Goal: Task Accomplishment & Management: Complete application form

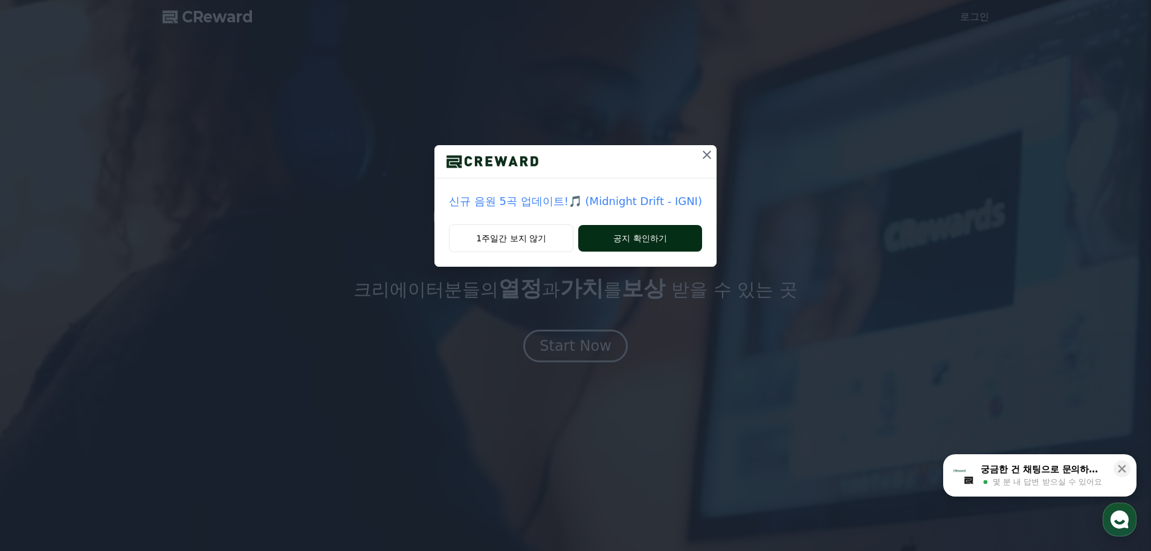
click at [627, 239] on button "공지 확인하기" at bounding box center [640, 238] width 124 height 27
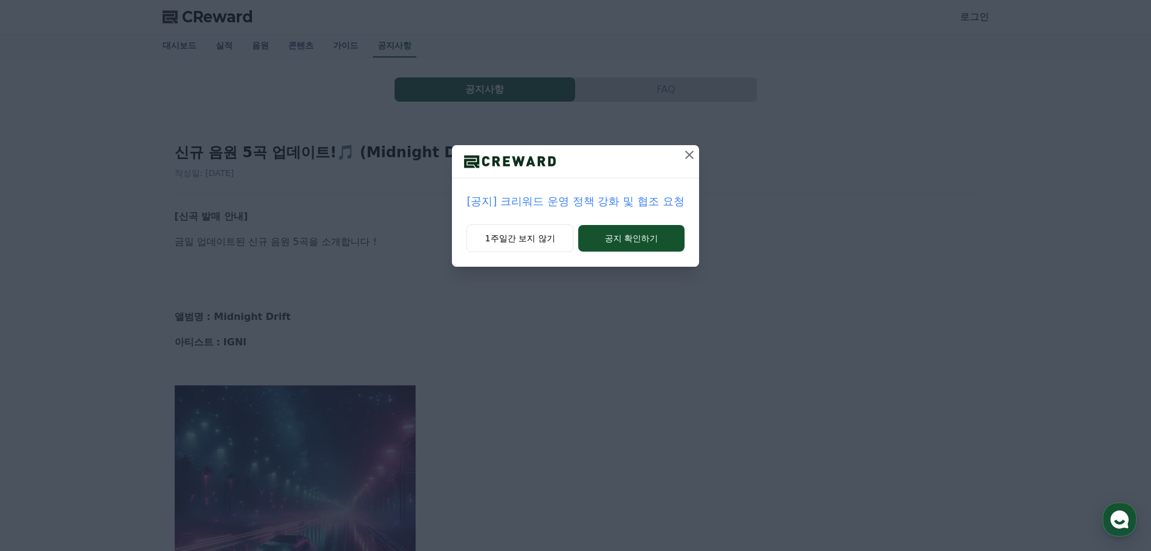
drag, startPoint x: 682, startPoint y: 160, endPoint x: 655, endPoint y: 224, distance: 69.4
click at [655, 224] on div "[공지] 크리워드 운영 정책 강화 및 협조 요청 1주일간 보지 않기 공지 확인하기" at bounding box center [575, 205] width 247 height 121
click at [645, 235] on button "공지 확인하기" at bounding box center [631, 238] width 106 height 27
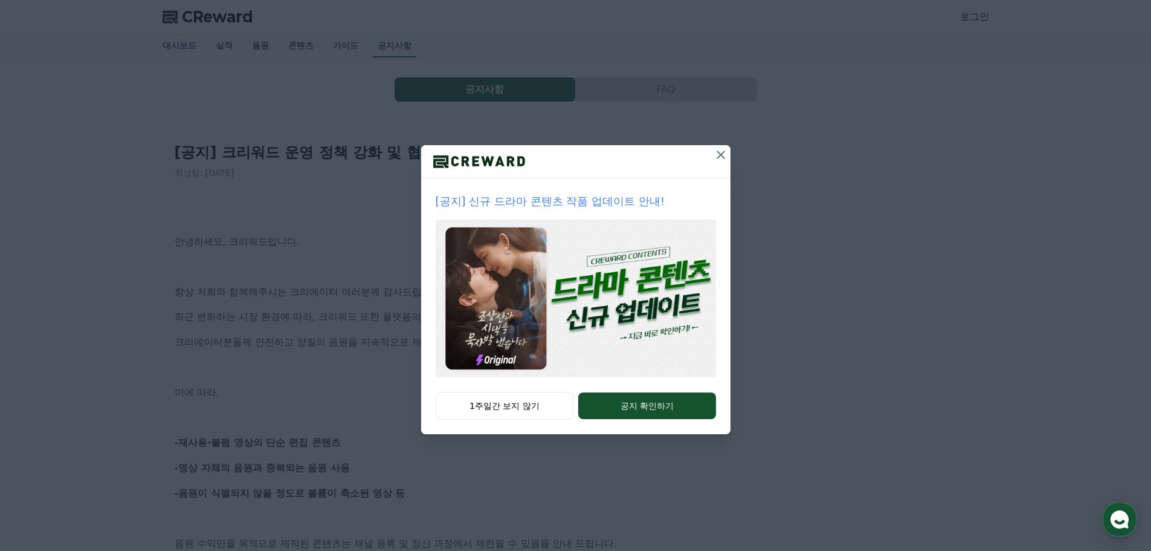
click at [719, 160] on icon at bounding box center [721, 154] width 15 height 15
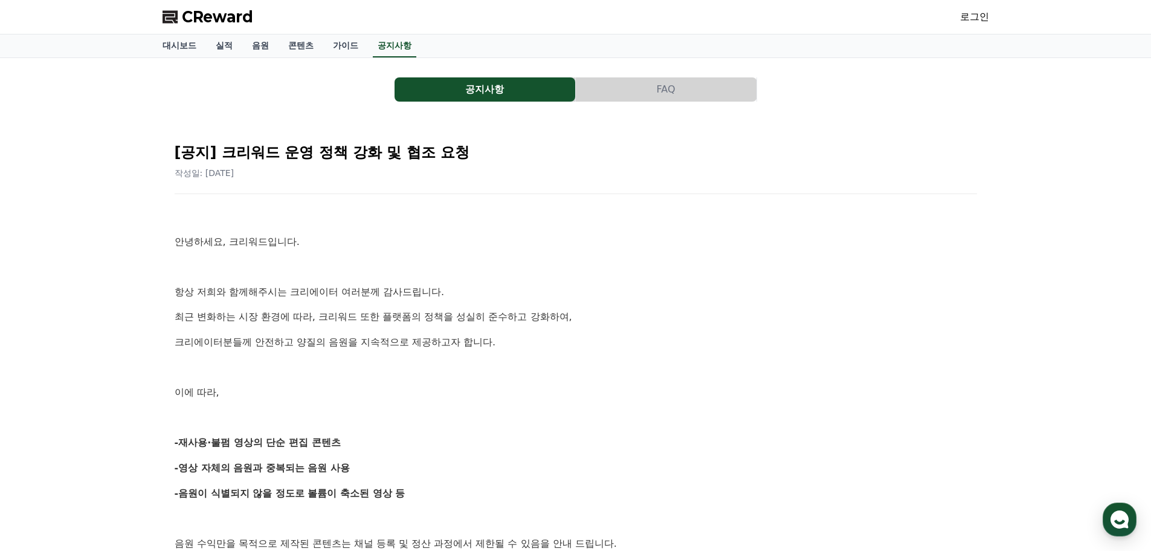
click at [196, 16] on span "CReward" at bounding box center [217, 16] width 71 height 19
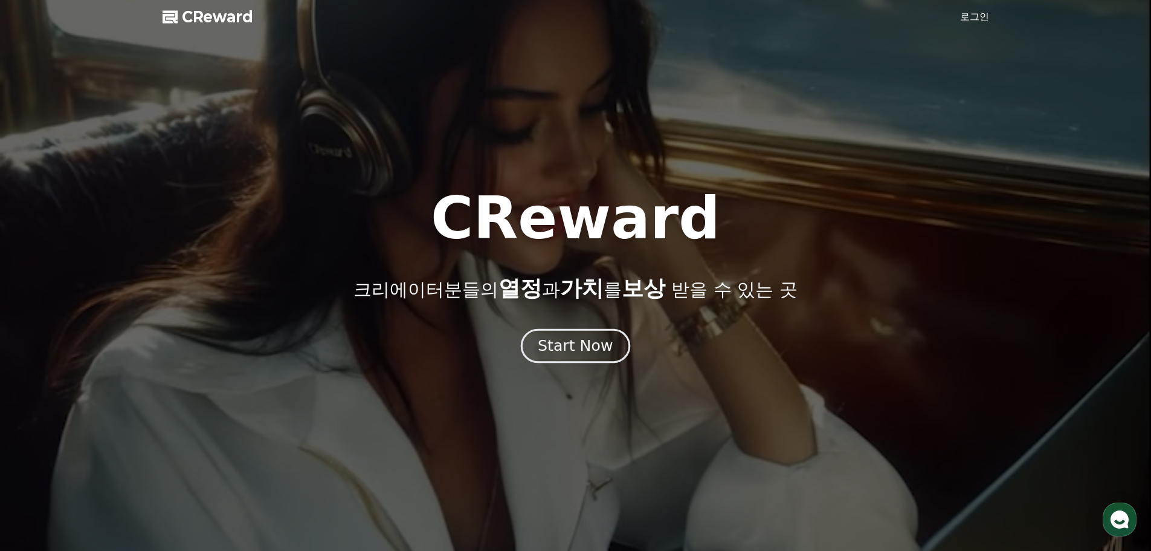
click at [587, 361] on div "CReward 크리에이터분들의 열정 과 가치 를 보상 받을 수 있는 곳 Start Now" at bounding box center [575, 292] width 1151 height 517
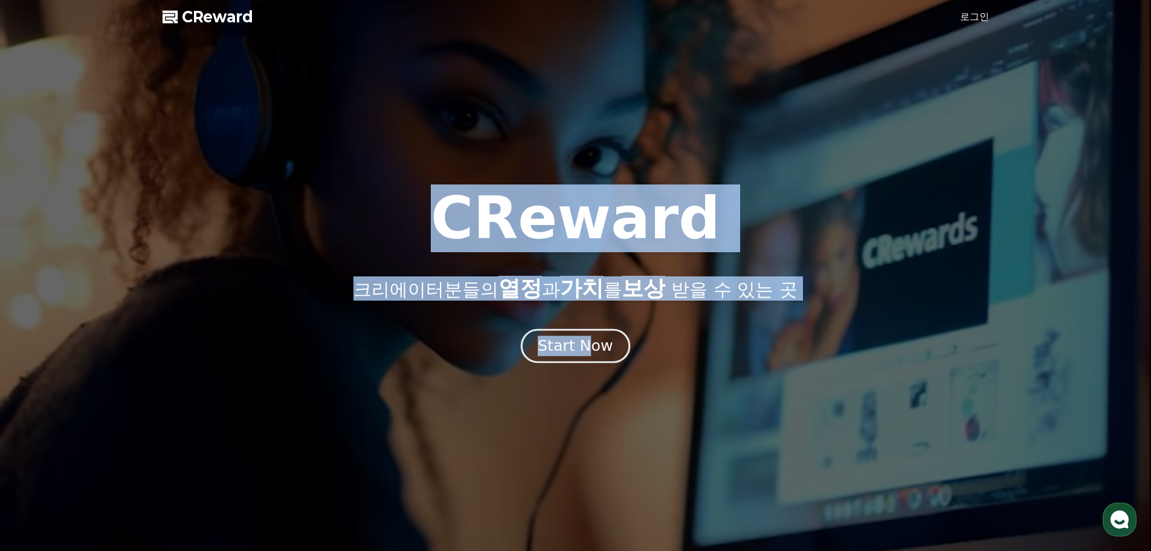
click at [586, 353] on div "Start Now" at bounding box center [575, 345] width 75 height 21
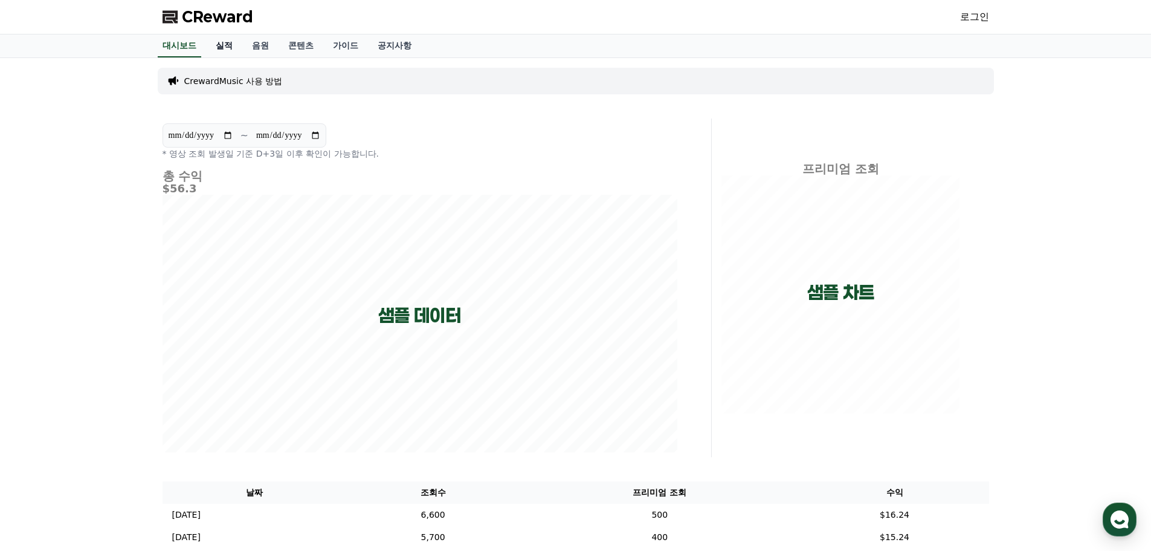
click at [228, 50] on link "실적" at bounding box center [224, 45] width 36 height 23
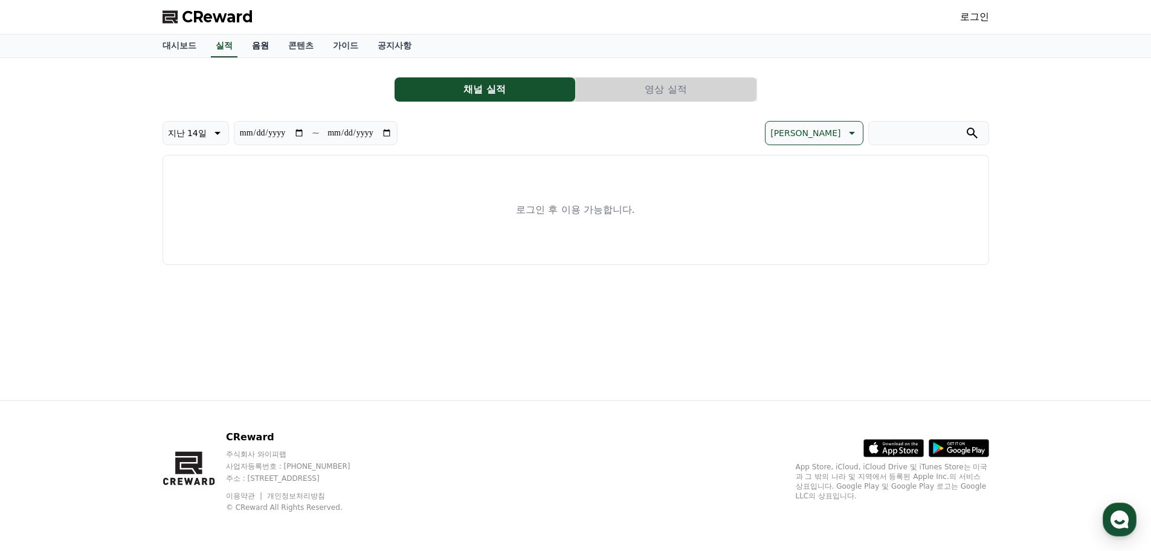
click at [265, 51] on link "음원" at bounding box center [260, 45] width 36 height 23
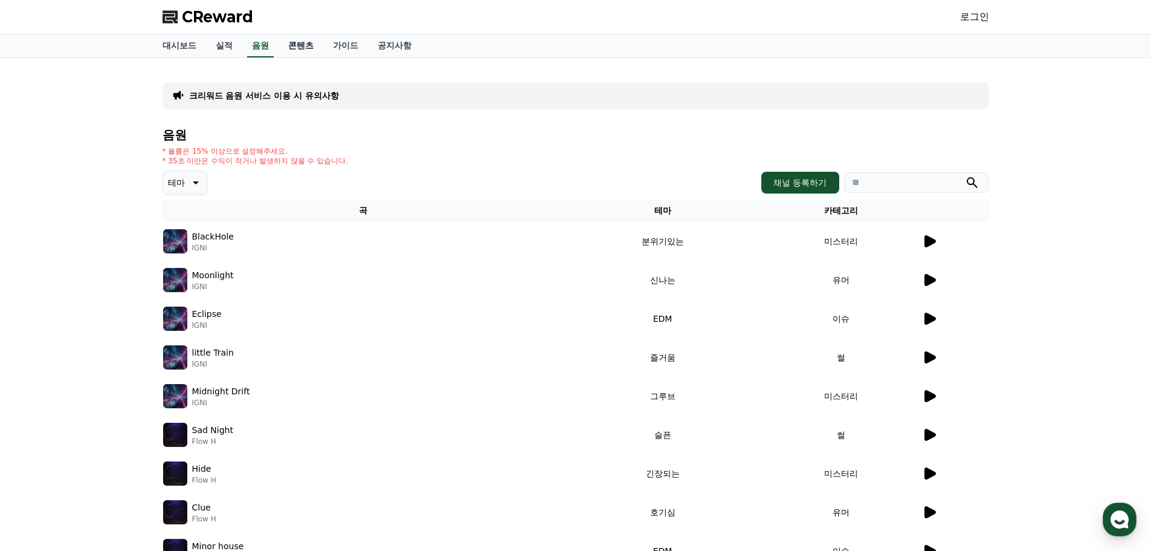
click at [305, 51] on link "콘텐츠" at bounding box center [301, 45] width 45 height 23
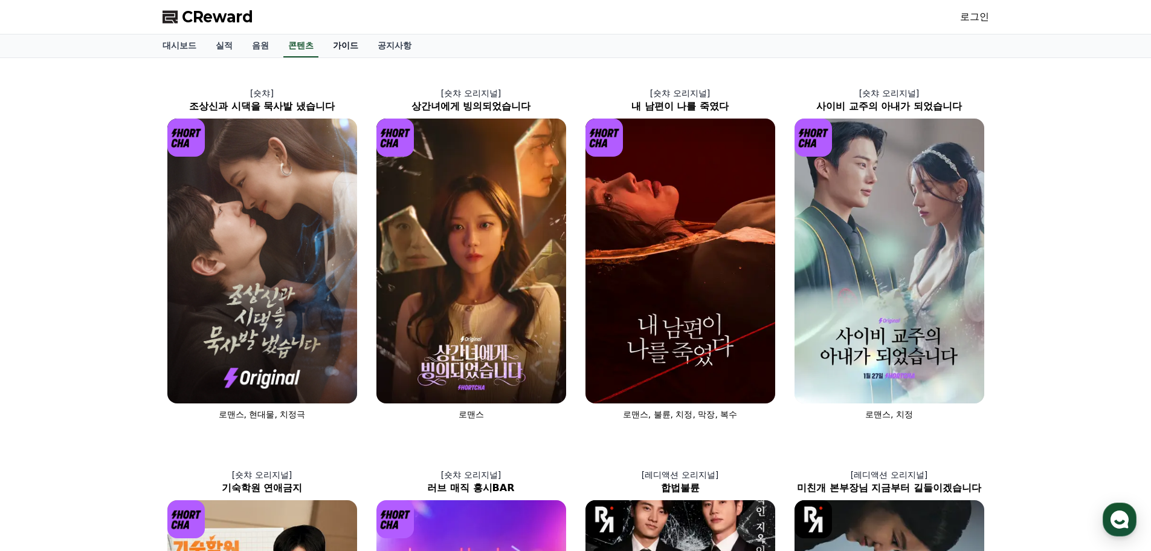
click at [355, 50] on link "가이드" at bounding box center [345, 45] width 45 height 23
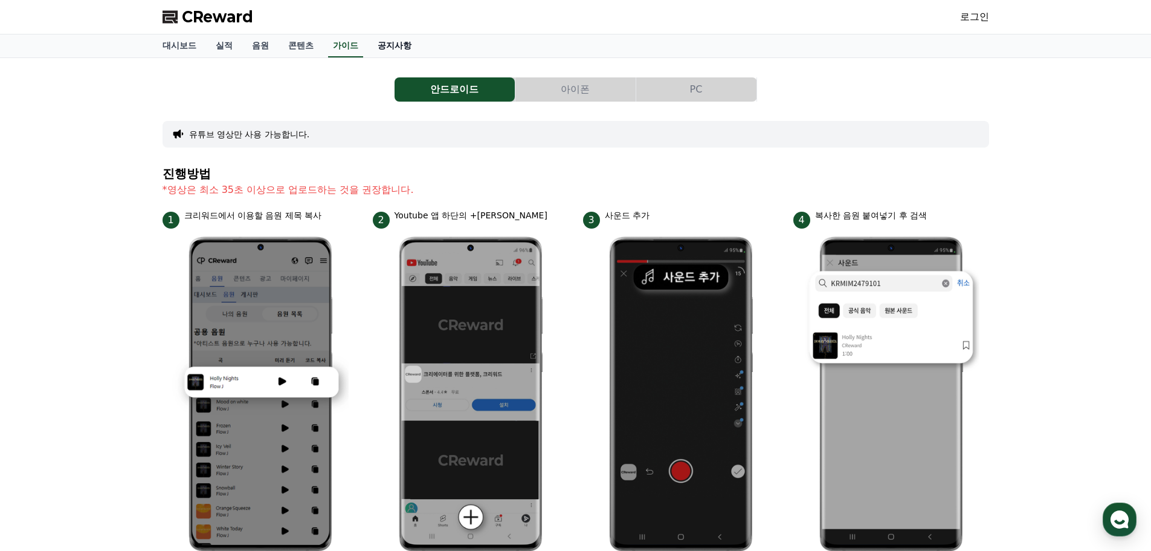
click at [395, 50] on link "공지사항" at bounding box center [394, 45] width 53 height 23
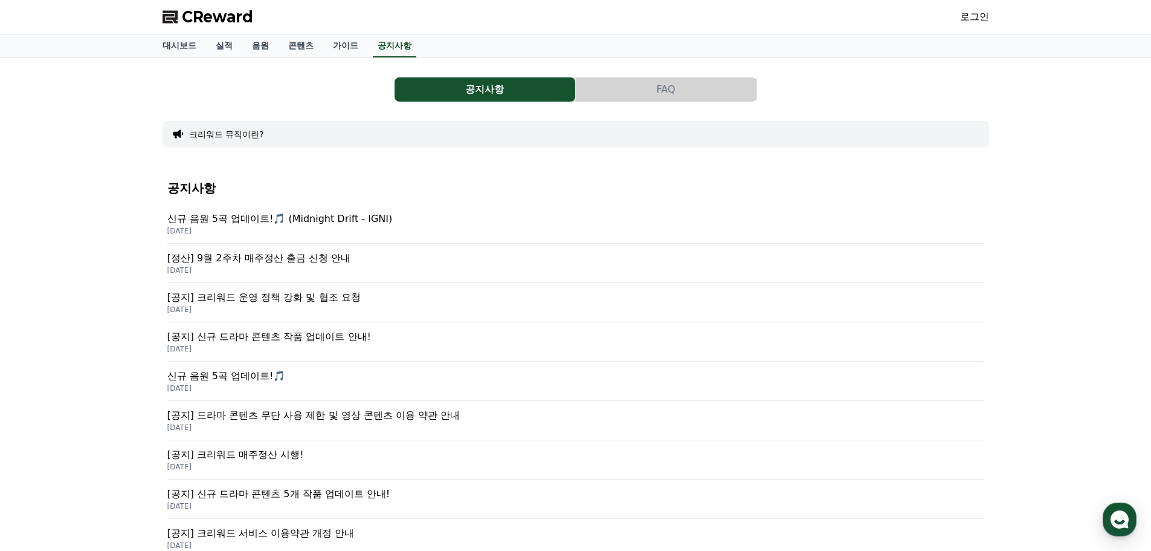
click at [978, 10] on link "로그인" at bounding box center [974, 17] width 29 height 15
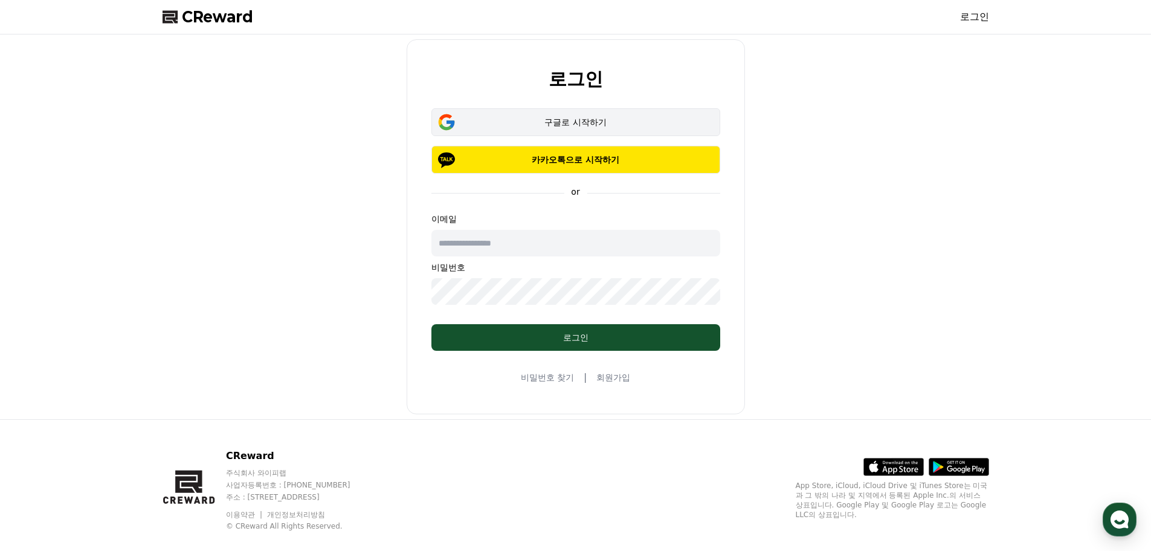
click at [656, 114] on button "구글로 시작하기" at bounding box center [575, 122] width 289 height 28
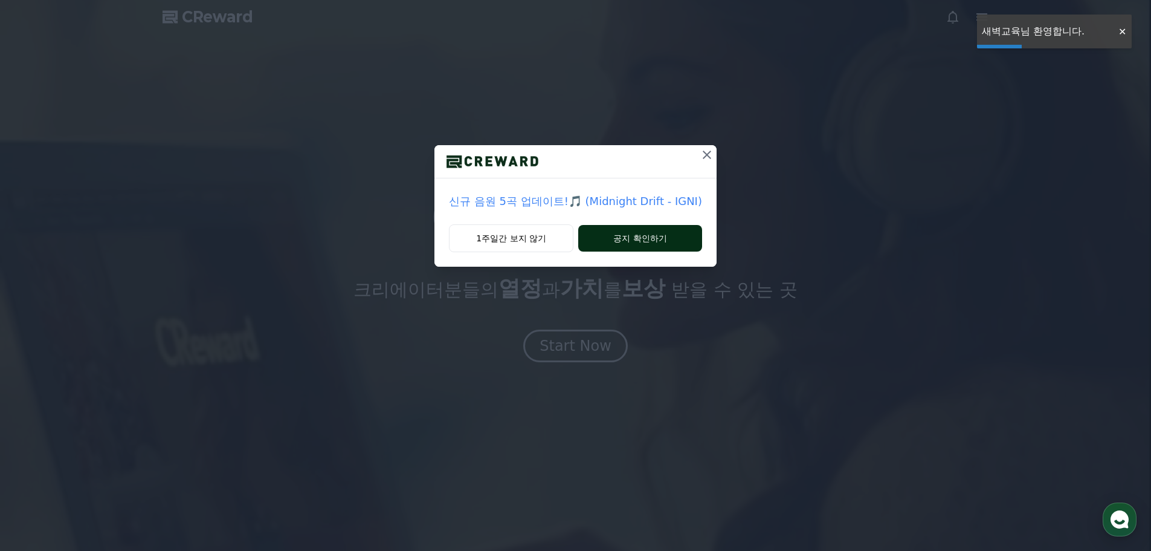
click at [617, 245] on button "공지 확인하기" at bounding box center [640, 238] width 124 height 27
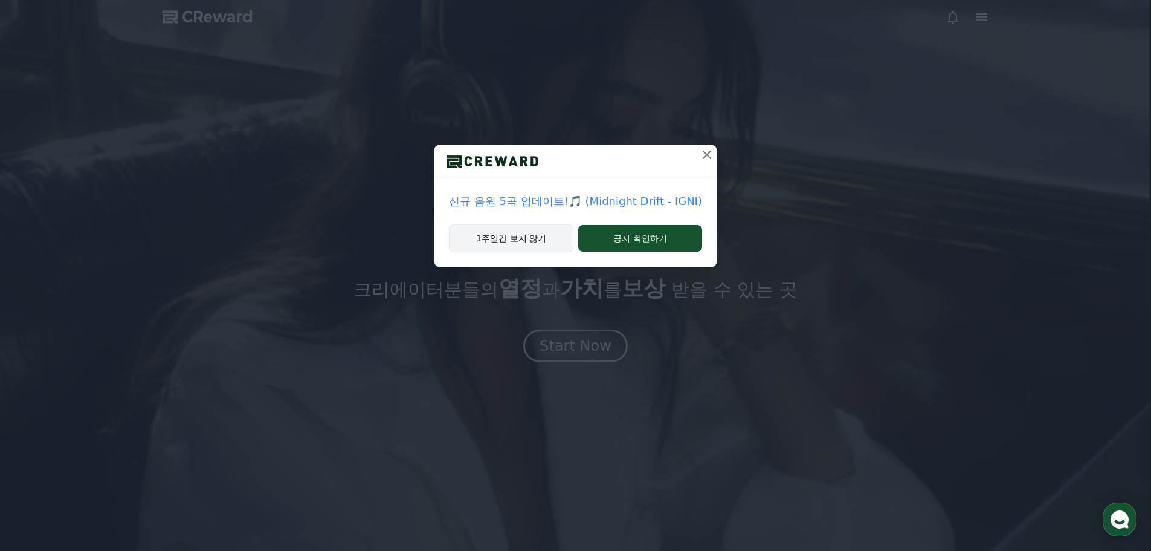
click at [551, 243] on button "1주일간 보지 않기" at bounding box center [511, 238] width 124 height 28
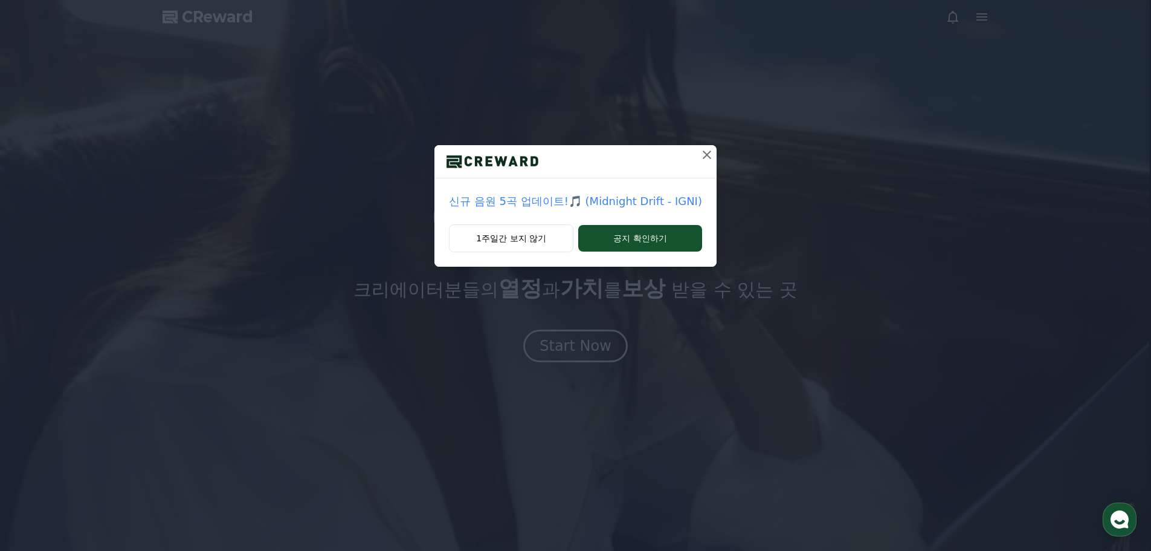
click at [712, 155] on button at bounding box center [706, 154] width 19 height 19
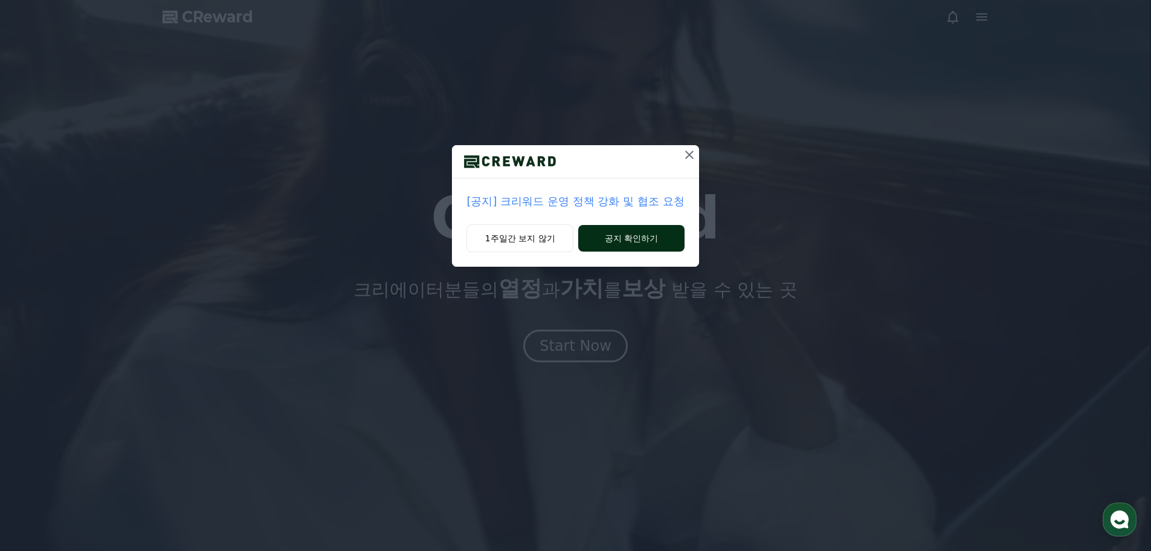
click at [645, 230] on button "공지 확인하기" at bounding box center [631, 238] width 106 height 27
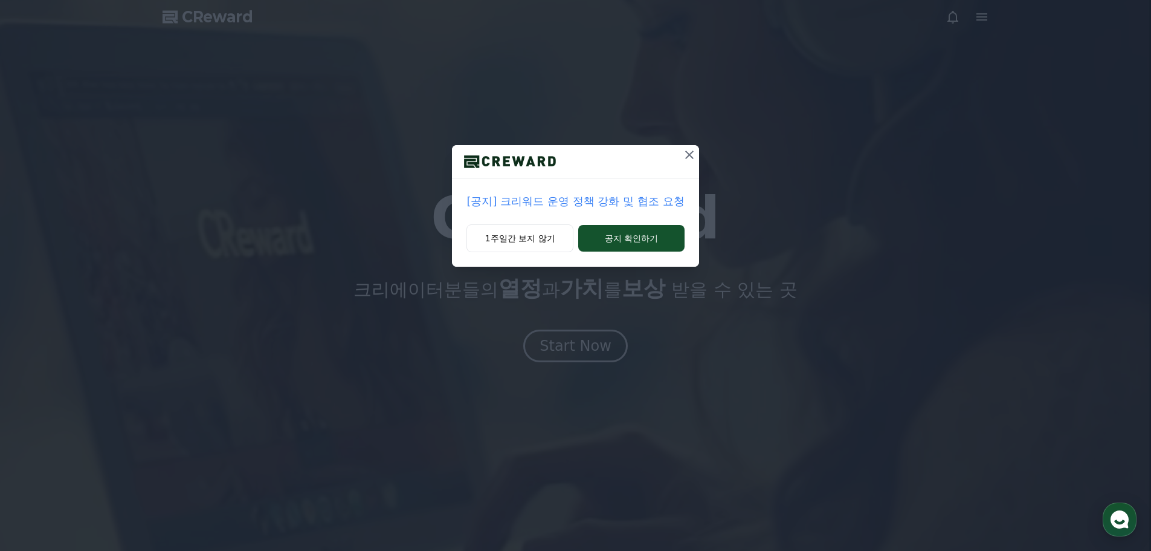
click at [638, 201] on p "[공지] 크리워드 운영 정책 강화 및 협조 요청" at bounding box center [576, 201] width 218 height 17
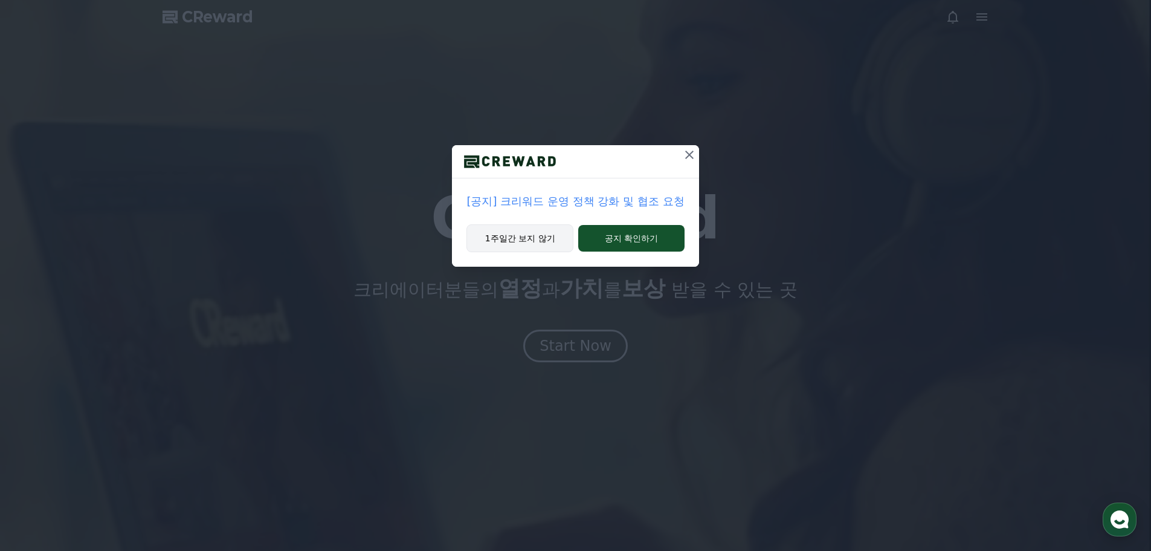
click at [539, 237] on button "1주일간 보지 않기" at bounding box center [520, 238] width 107 height 28
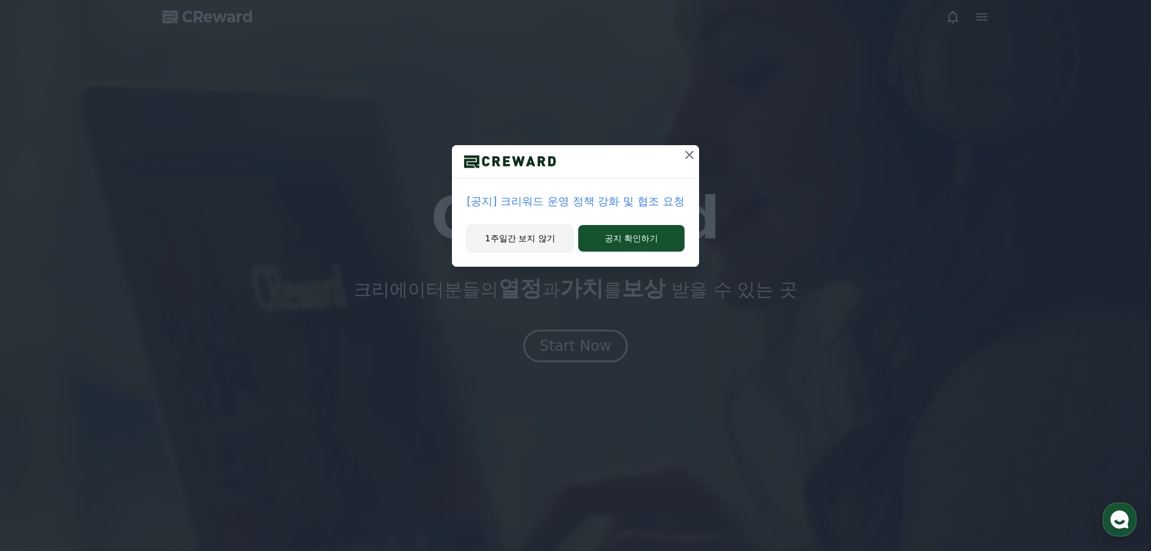
click at [523, 230] on button "1주일간 보지 않기" at bounding box center [520, 238] width 107 height 28
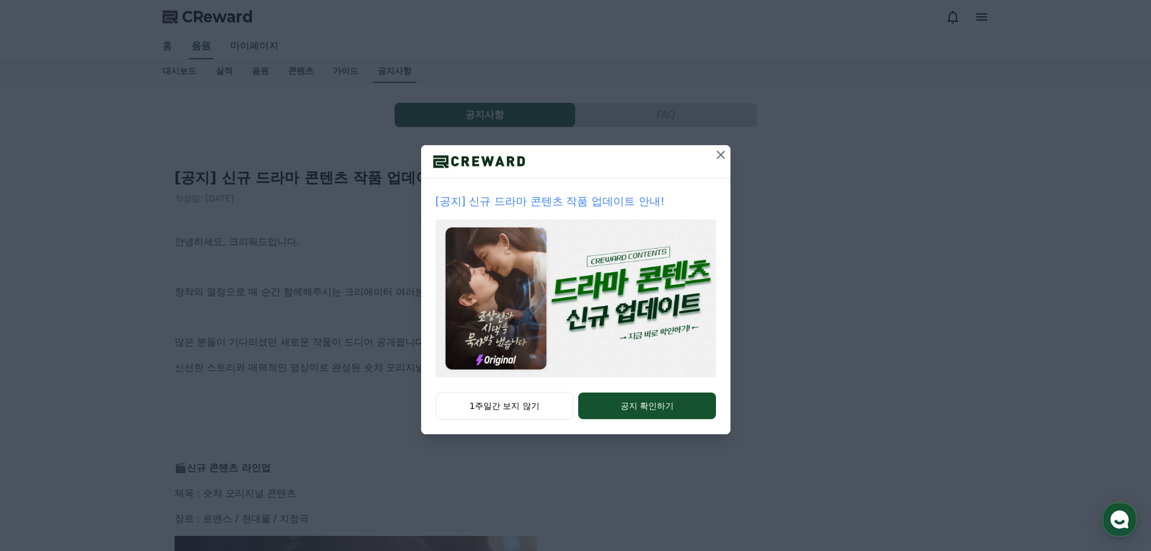
click at [577, 401] on div "1주일간 보지 않기 공지 확인하기" at bounding box center [575, 413] width 309 height 42
click at [716, 153] on icon at bounding box center [721, 154] width 15 height 15
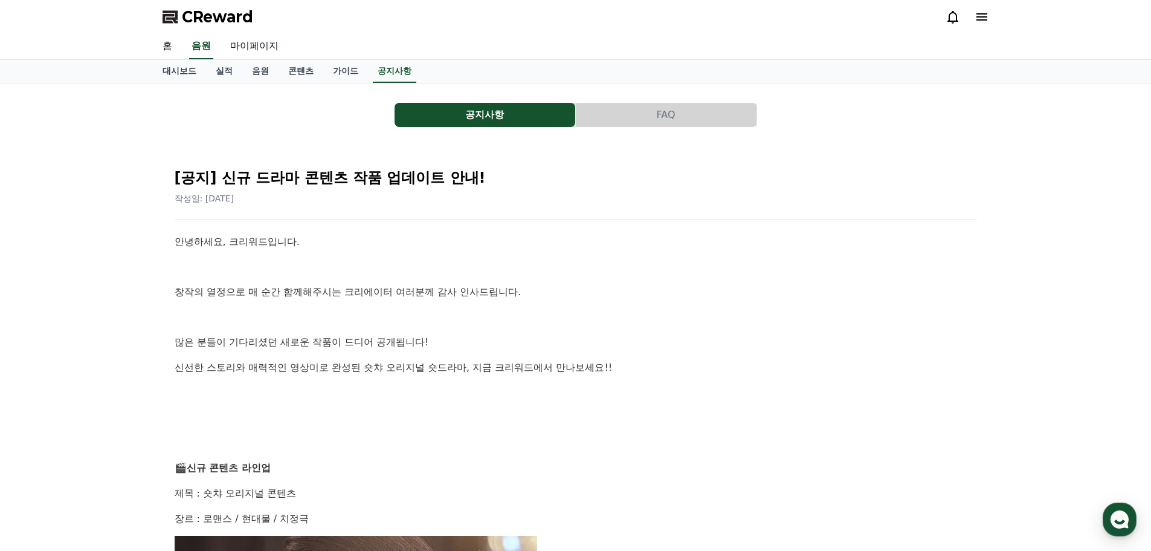
click at [237, 45] on link "마이페이지" at bounding box center [255, 46] width 68 height 25
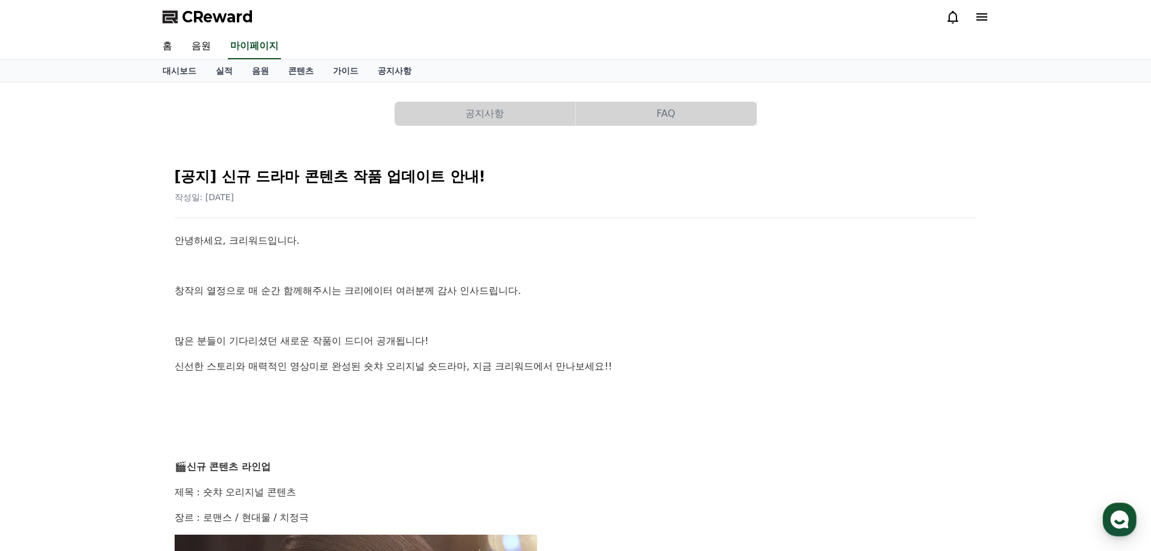
click at [470, 114] on button "공지사항" at bounding box center [485, 114] width 181 height 24
click at [473, 112] on button "공지사항" at bounding box center [485, 114] width 181 height 24
click at [228, 71] on link "실적" at bounding box center [224, 71] width 36 height 22
click at [259, 72] on link "음원" at bounding box center [260, 71] width 36 height 23
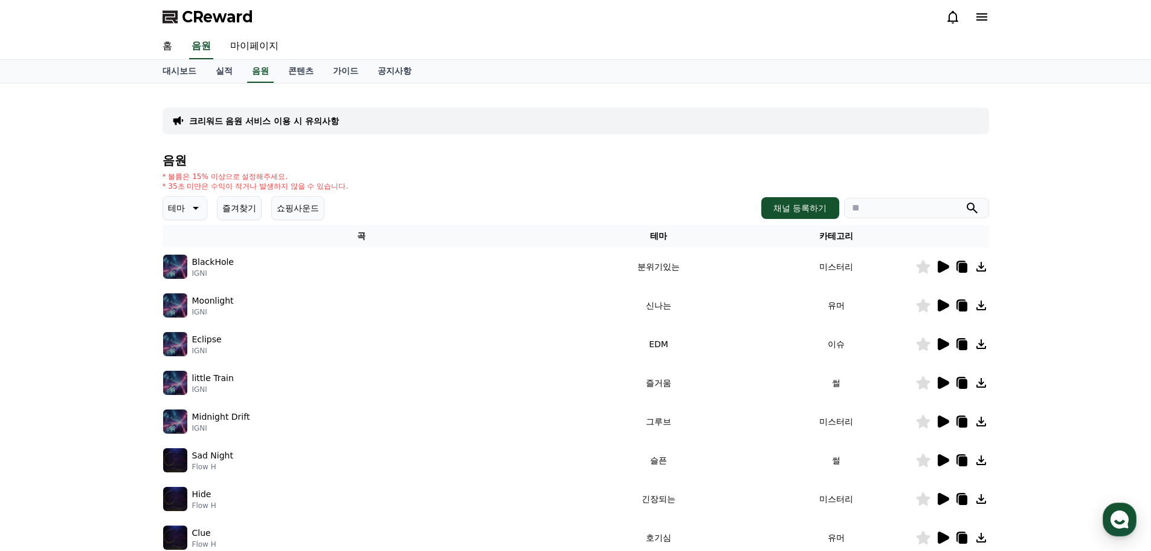
click at [973, 21] on div at bounding box center [968, 17] width 44 height 15
click at [978, 18] on icon at bounding box center [982, 17] width 15 height 15
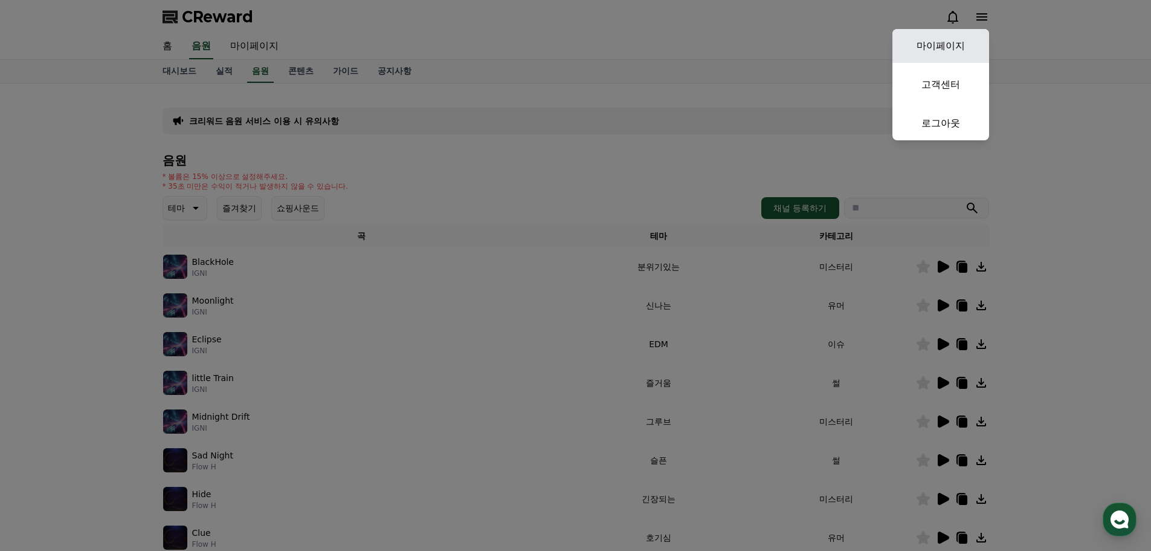
click at [951, 45] on link "마이페이지" at bounding box center [941, 46] width 97 height 34
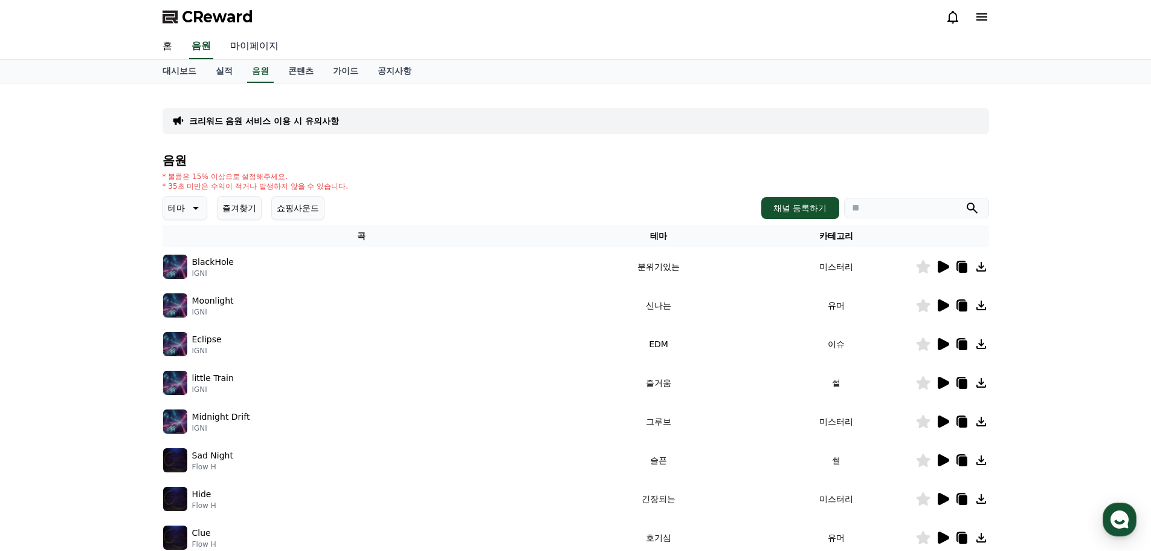
click at [258, 45] on link "마이페이지" at bounding box center [255, 46] width 68 height 25
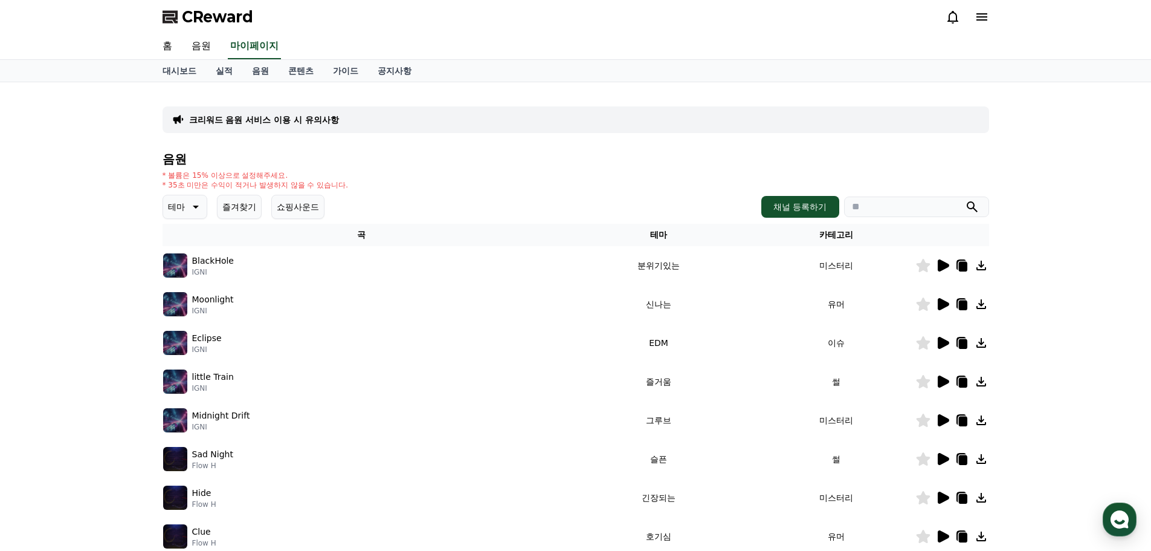
click at [237, 20] on span "CReward" at bounding box center [217, 16] width 71 height 19
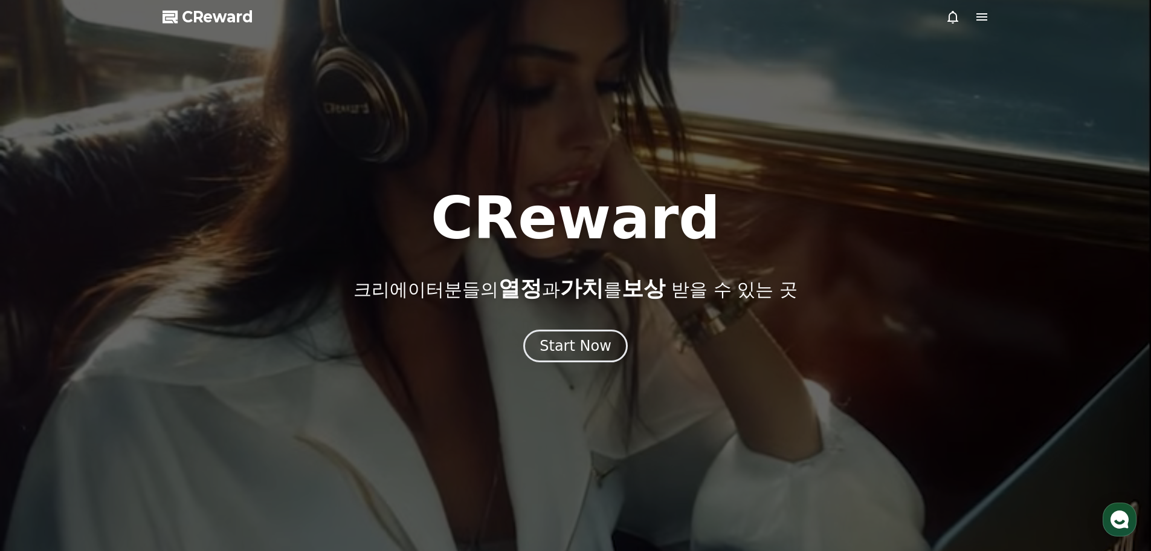
click at [215, 13] on span "CReward" at bounding box center [217, 16] width 71 height 19
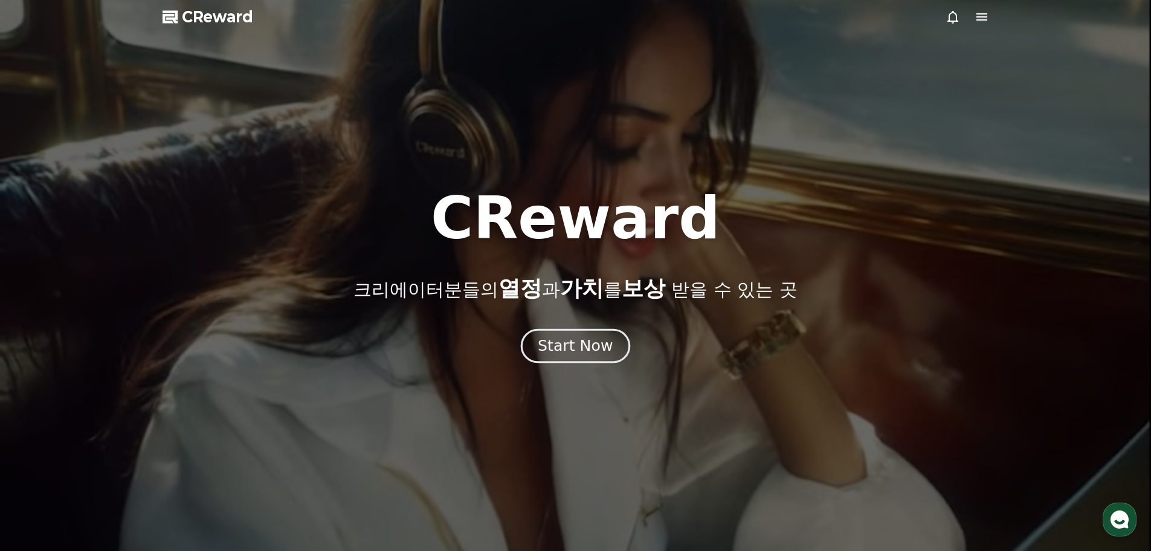
click at [595, 332] on button "Start Now" at bounding box center [575, 345] width 109 height 34
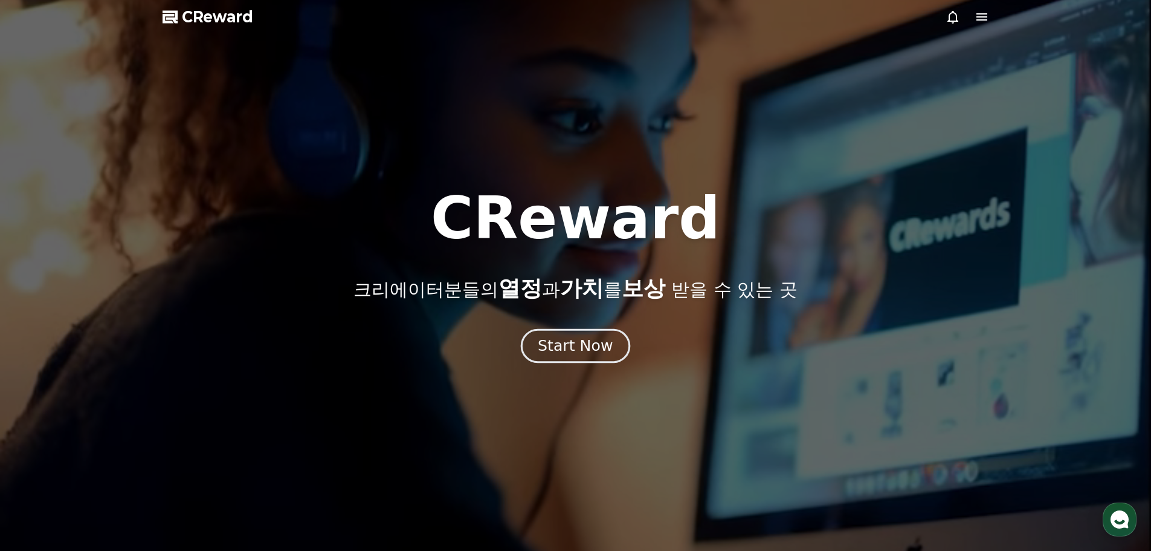
click at [581, 348] on div "Start Now" at bounding box center [575, 345] width 75 height 21
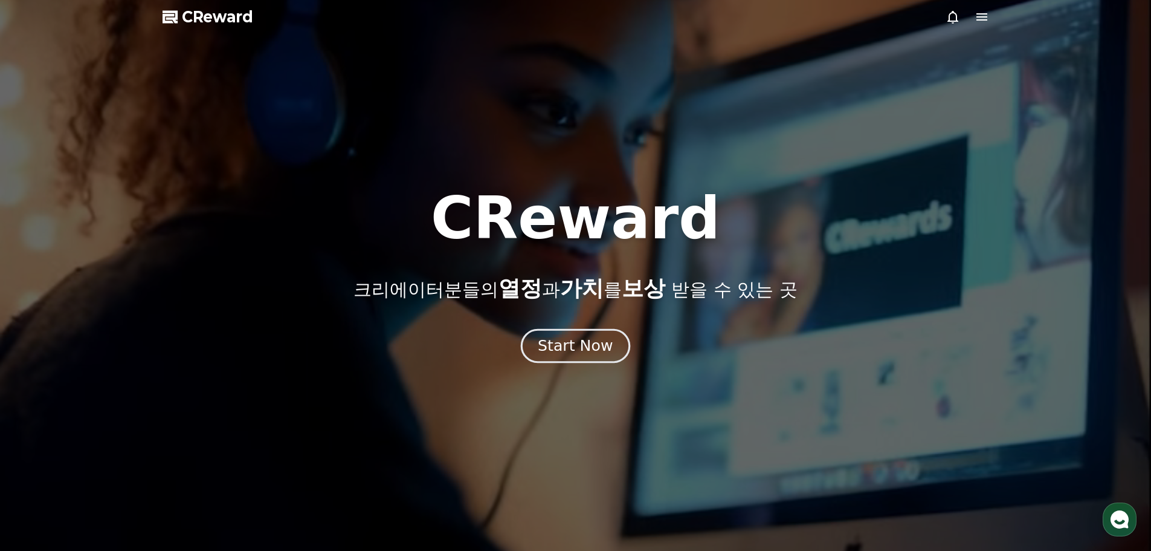
click at [560, 334] on button "Start Now" at bounding box center [575, 345] width 109 height 34
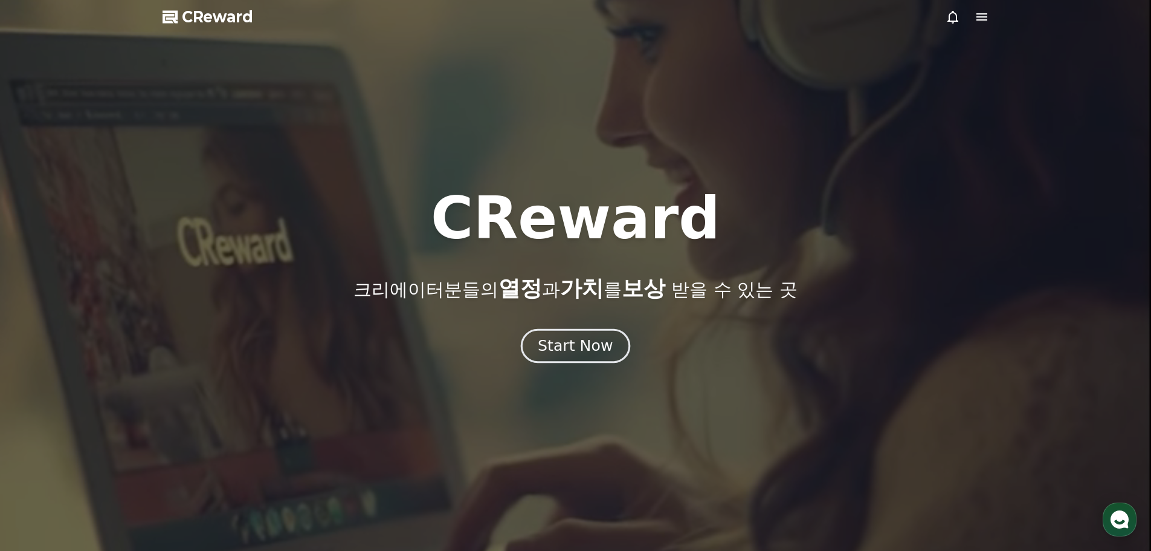
click at [561, 343] on div "Start Now" at bounding box center [575, 345] width 75 height 21
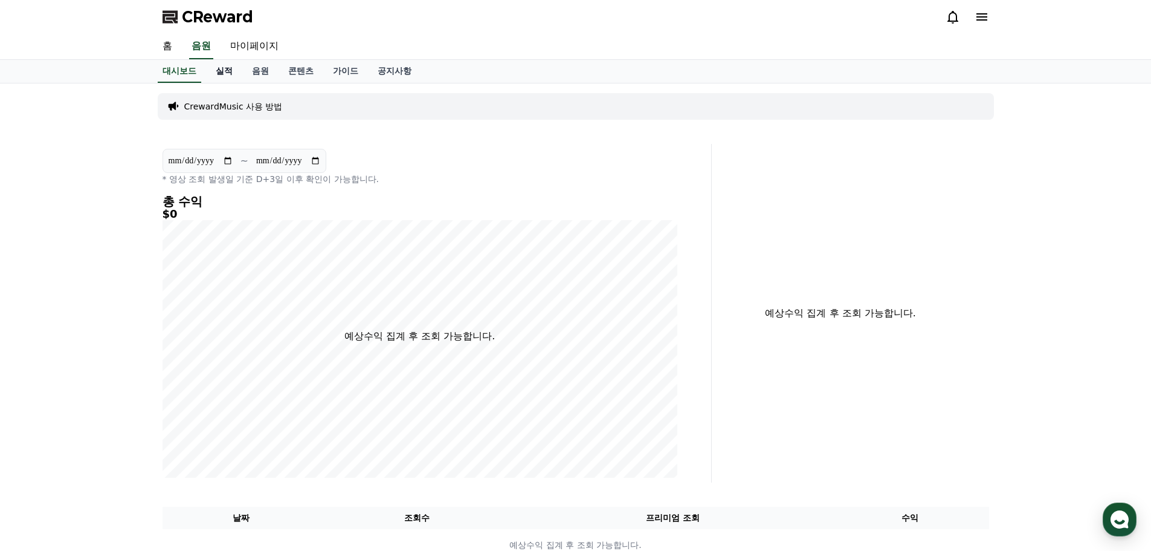
click at [218, 69] on link "실적" at bounding box center [224, 71] width 36 height 23
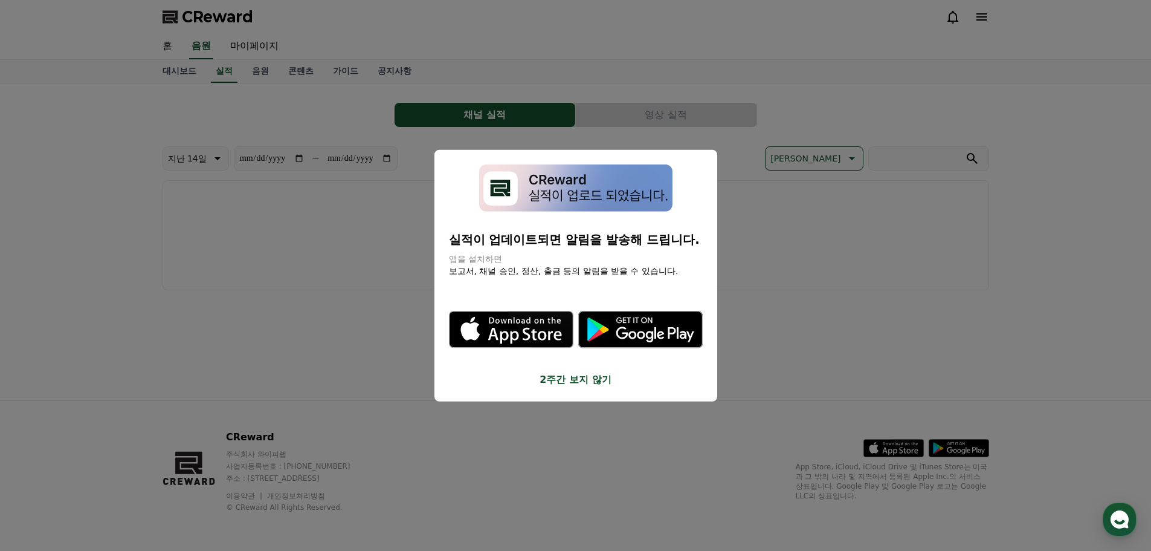
click at [593, 383] on button "2주간 보지 않기" at bounding box center [576, 379] width 254 height 15
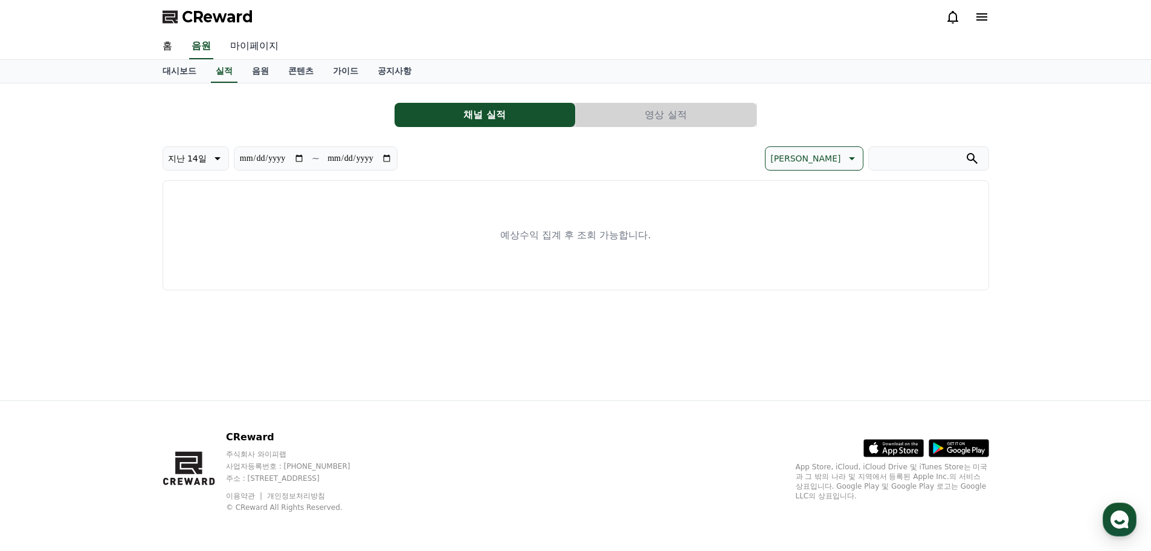
click at [251, 49] on link "마이페이지" at bounding box center [255, 46] width 68 height 25
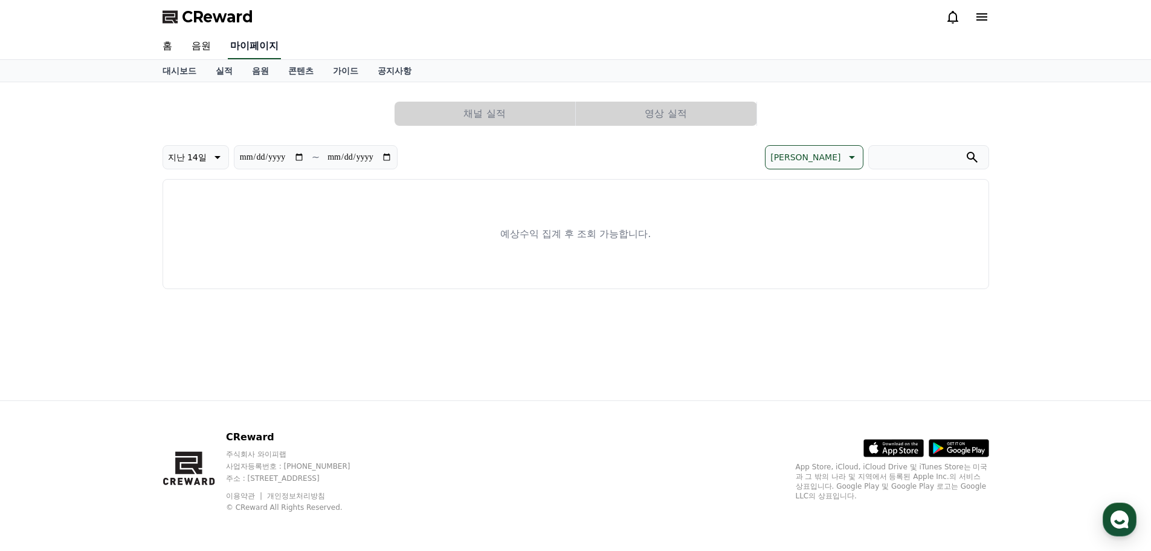
select select "**********"
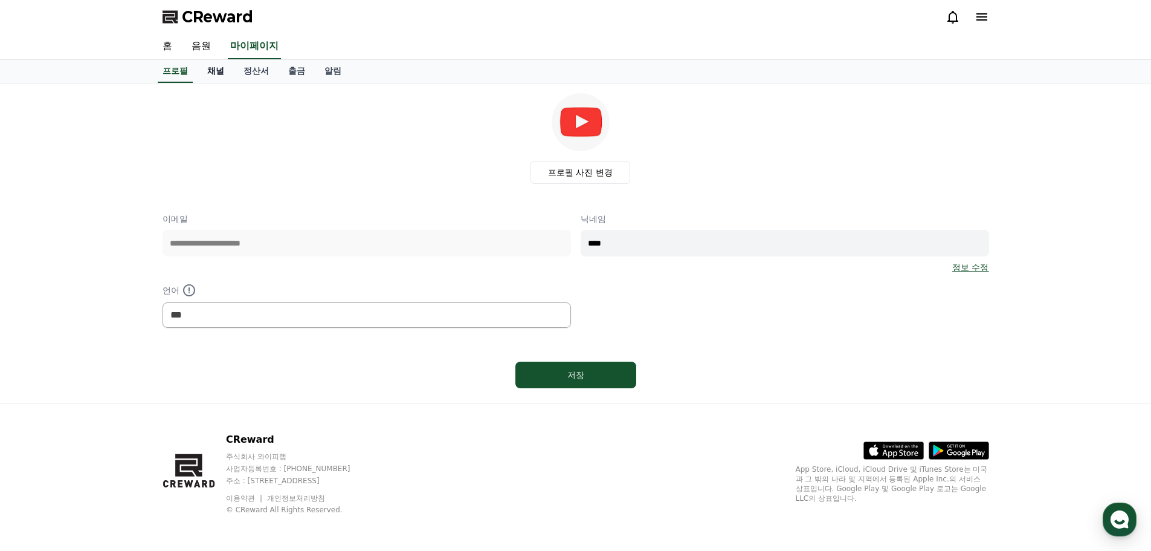
click at [221, 72] on link "채널" at bounding box center [216, 71] width 36 height 23
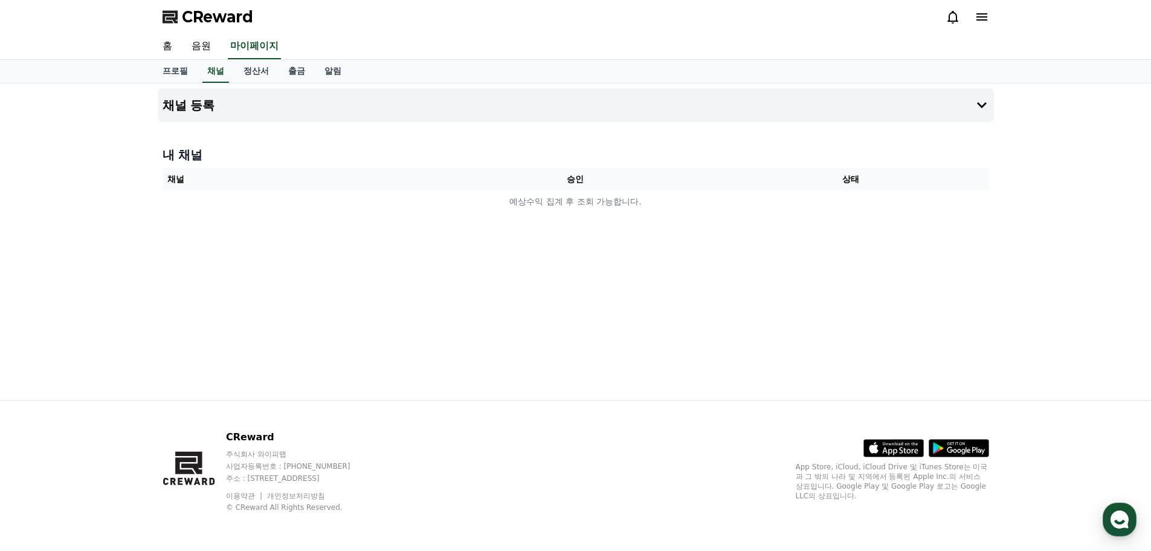
drag, startPoint x: 226, startPoint y: 117, endPoint x: 209, endPoint y: 157, distance: 43.3
click at [217, 157] on div "채널 등록 내 채널 채널 승인 상태 예상수익 집계 후 조회 가능합니다." at bounding box center [576, 241] width 846 height 317
click at [201, 100] on h4 "채널 등록" at bounding box center [189, 105] width 53 height 13
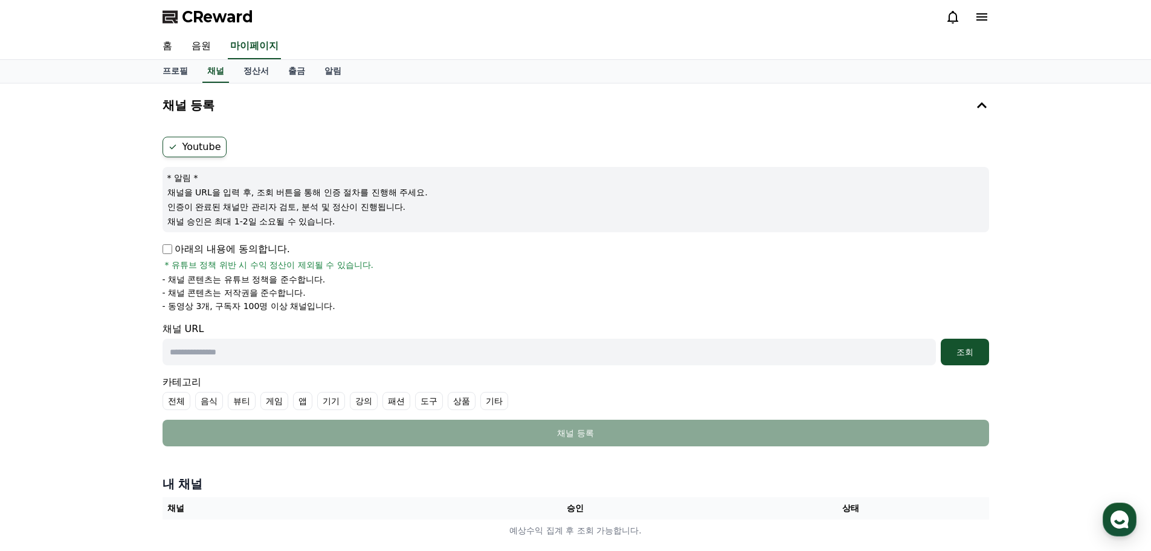
click at [159, 246] on div "Youtube * 알림 * 채널을 URL을 입력 후, 조회 버튼을 통해 인증 절차를 진행해 주세요. 인증이 완료된 채널만 관리자 검토, 분석 …" at bounding box center [576, 291] width 836 height 319
click at [158, 247] on div "Youtube * 알림 * 채널을 URL을 입력 후, 조회 버튼을 통해 인증 절차를 진행해 주세요. 인증이 완료된 채널만 관리자 검토, 분석 …" at bounding box center [576, 291] width 836 height 319
click at [270, 366] on form "Youtube * 알림 * 채널을 URL을 입력 후, 조회 버튼을 통해 인증 절차를 진행해 주세요. 인증이 완료된 채널만 관리자 검토, 분석 …" at bounding box center [576, 291] width 827 height 309
click at [292, 350] on input "text" at bounding box center [550, 351] width 774 height 27
paste input "**********"
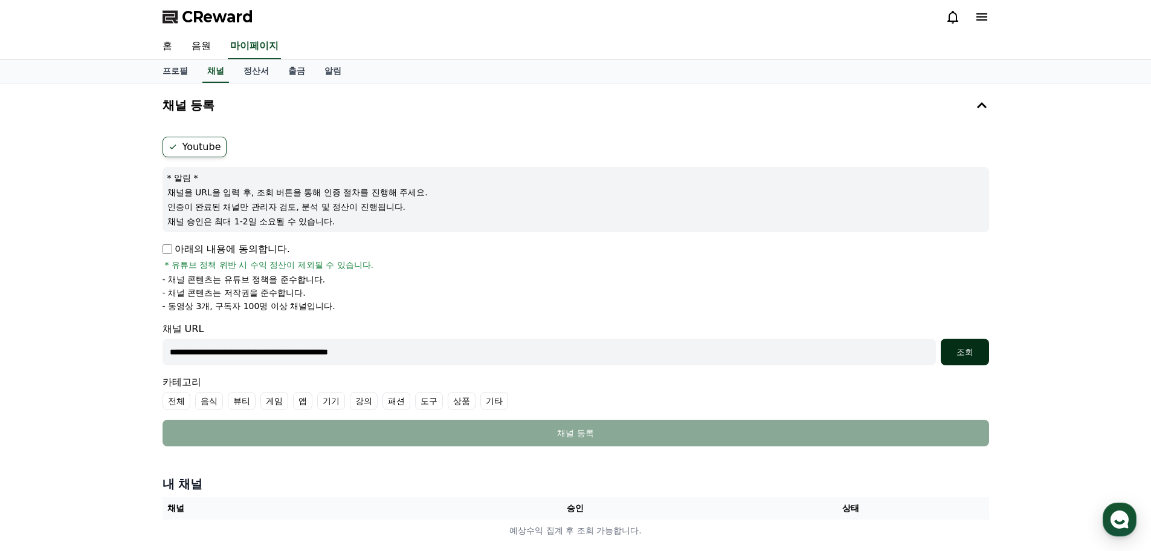
type input "**********"
click at [965, 339] on button "조회" at bounding box center [965, 351] width 48 height 27
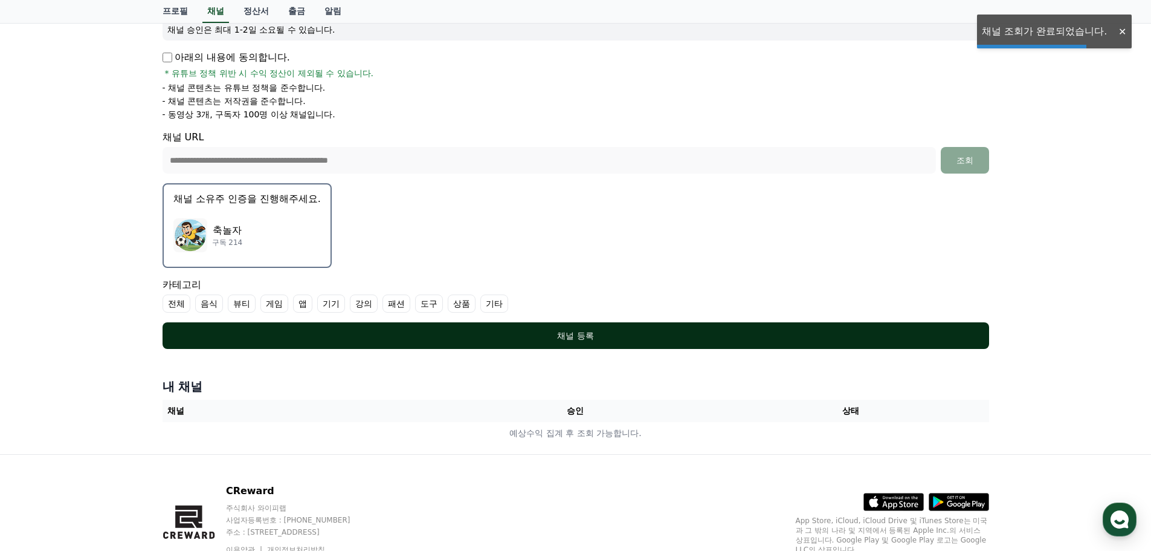
scroll to position [242, 0]
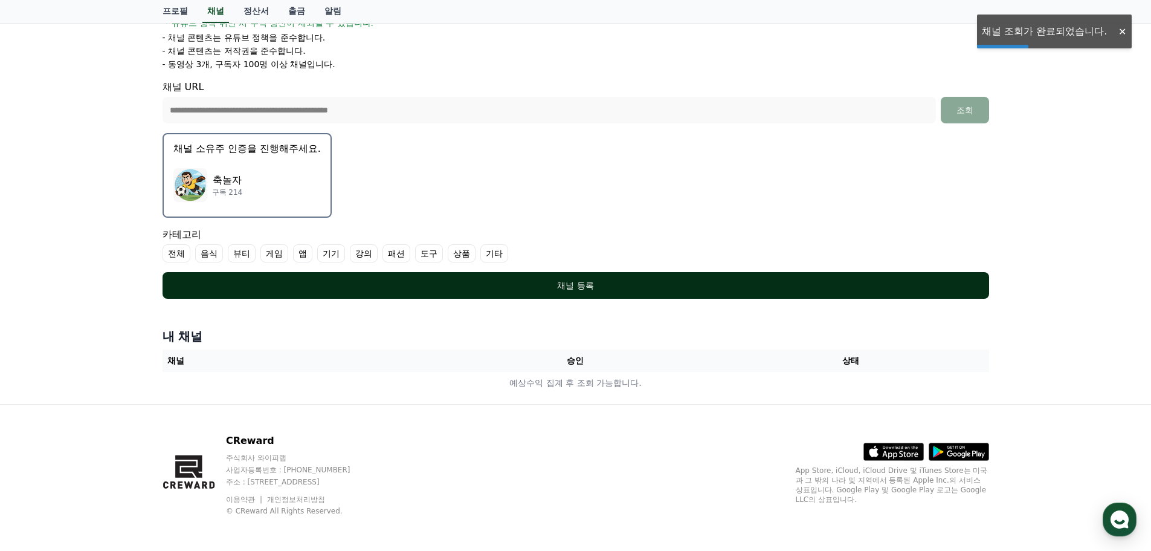
click at [586, 293] on button "채널 등록" at bounding box center [576, 285] width 827 height 27
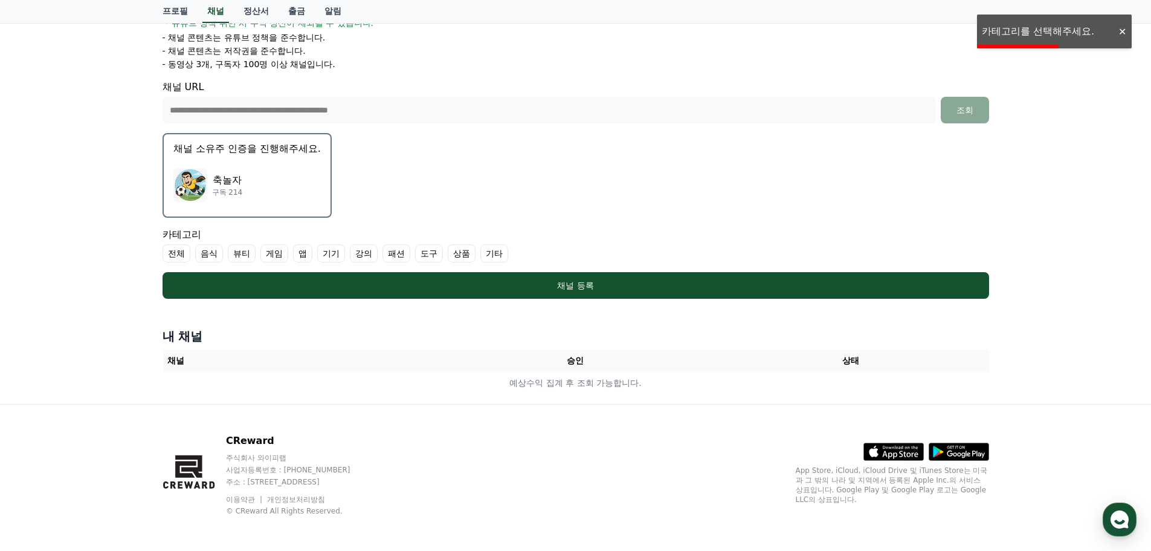
click at [173, 249] on label "전체" at bounding box center [177, 253] width 28 height 18
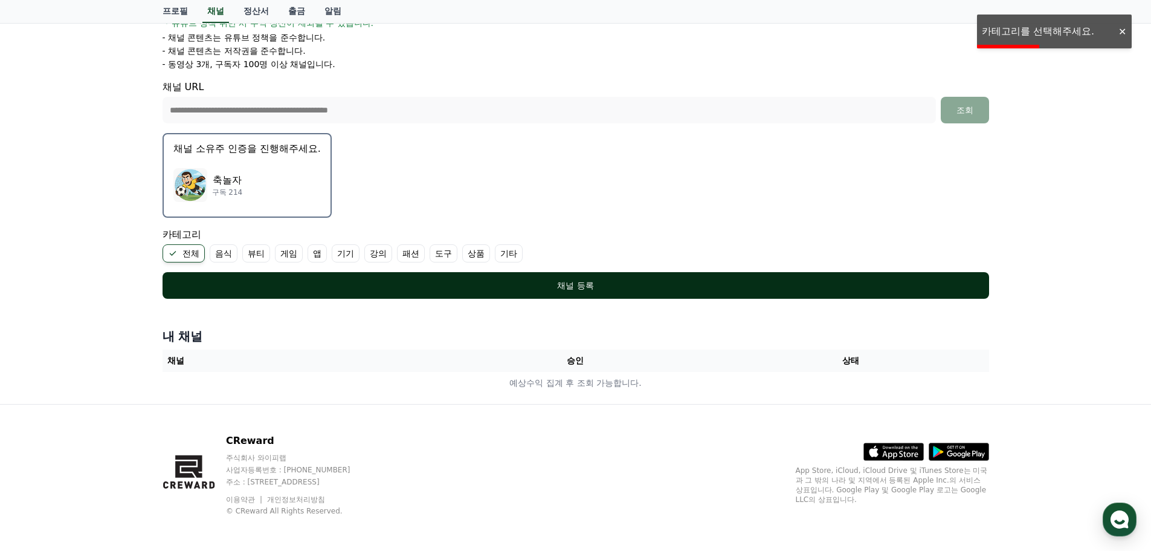
click at [328, 283] on div "채널 등록" at bounding box center [576, 285] width 778 height 12
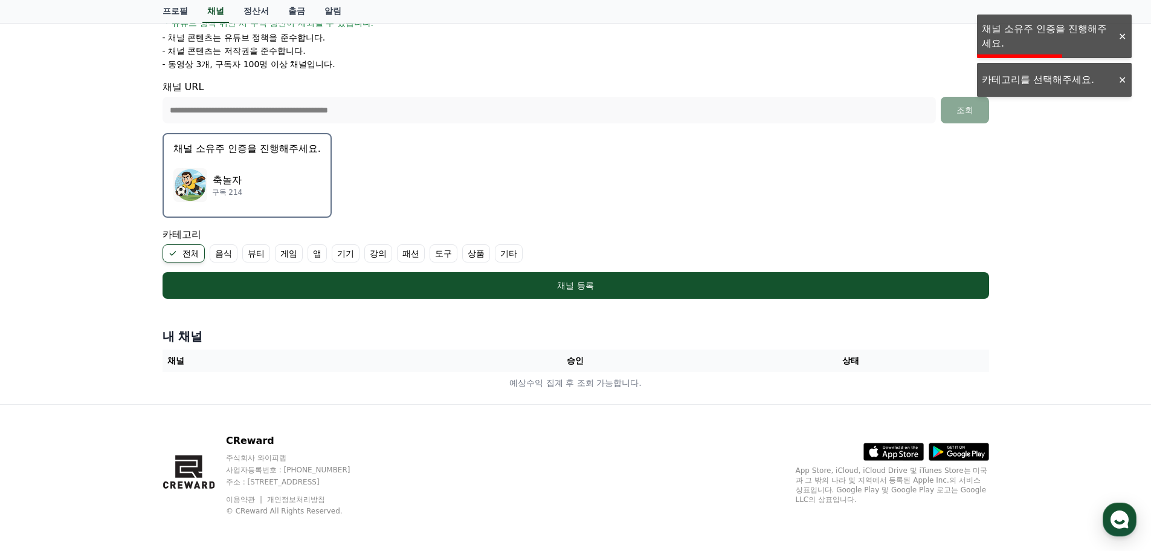
click at [511, 253] on label "기타" at bounding box center [509, 253] width 28 height 18
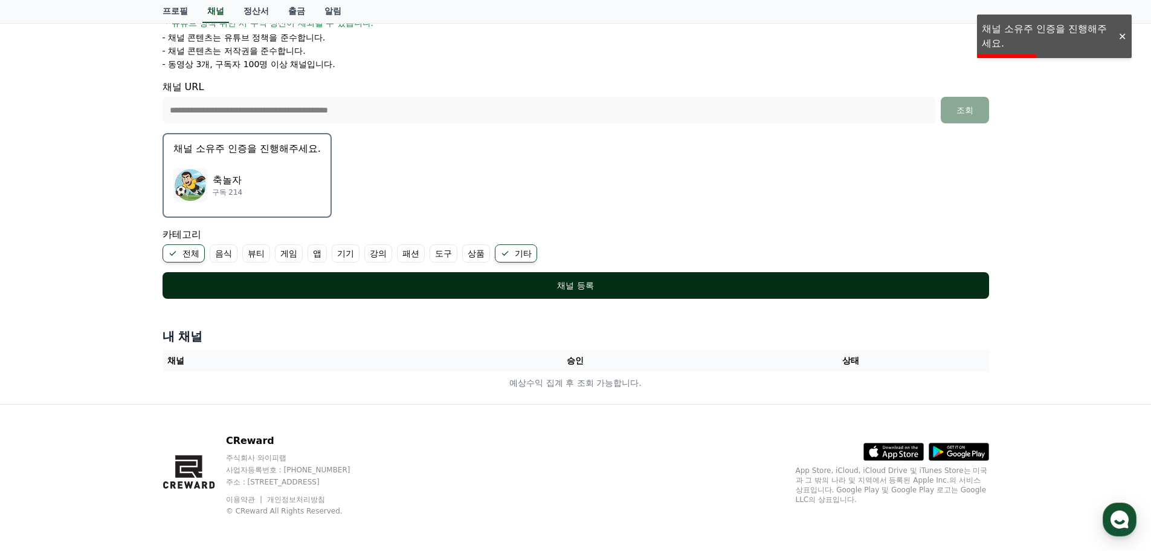
click at [432, 282] on div "채널 등록" at bounding box center [576, 285] width 778 height 12
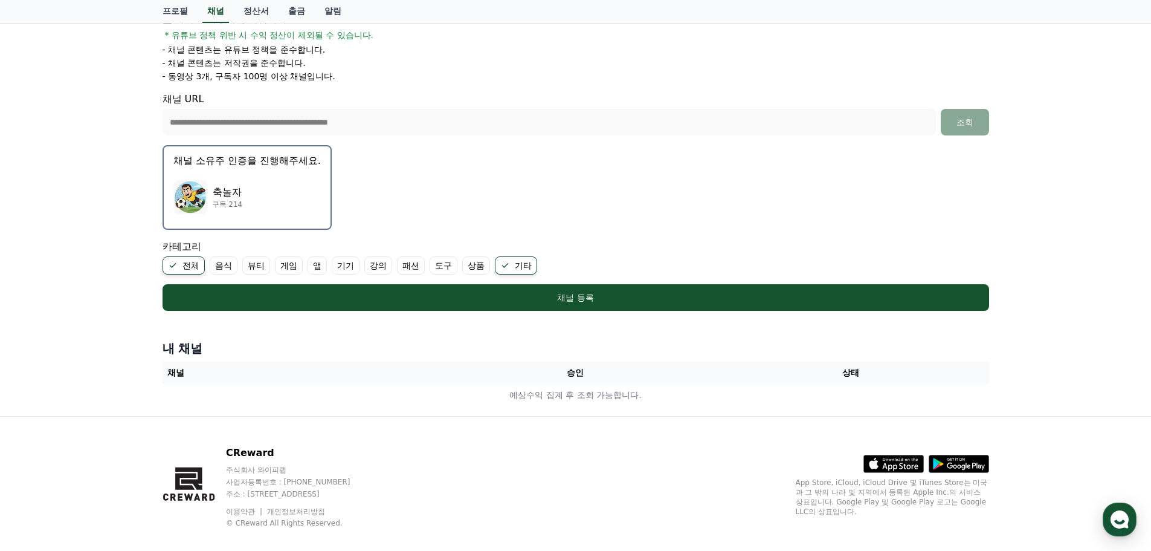
scroll to position [245, 0]
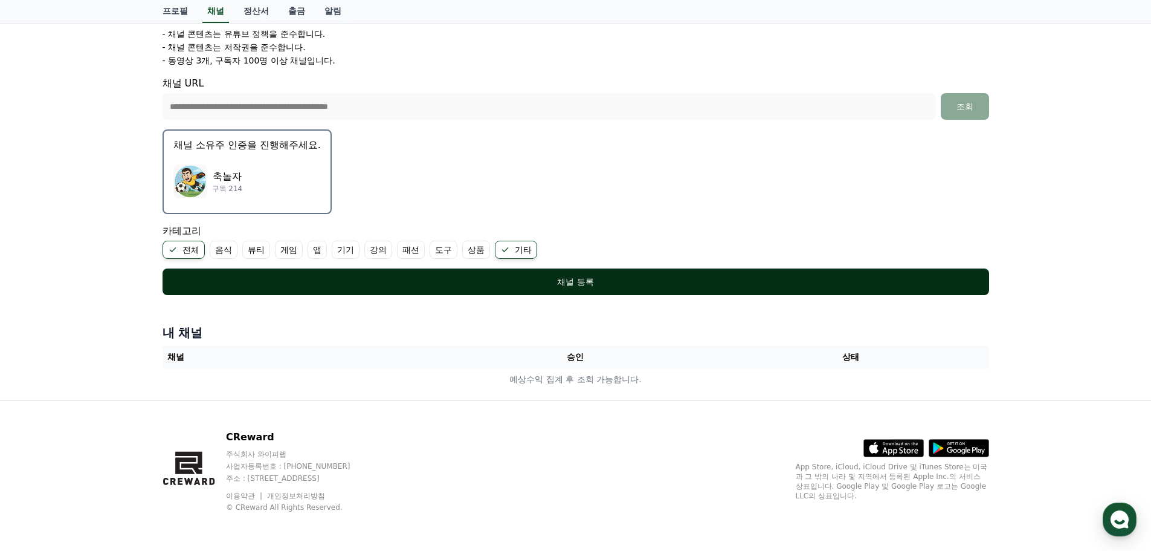
click at [552, 292] on button "채널 등록" at bounding box center [576, 281] width 827 height 27
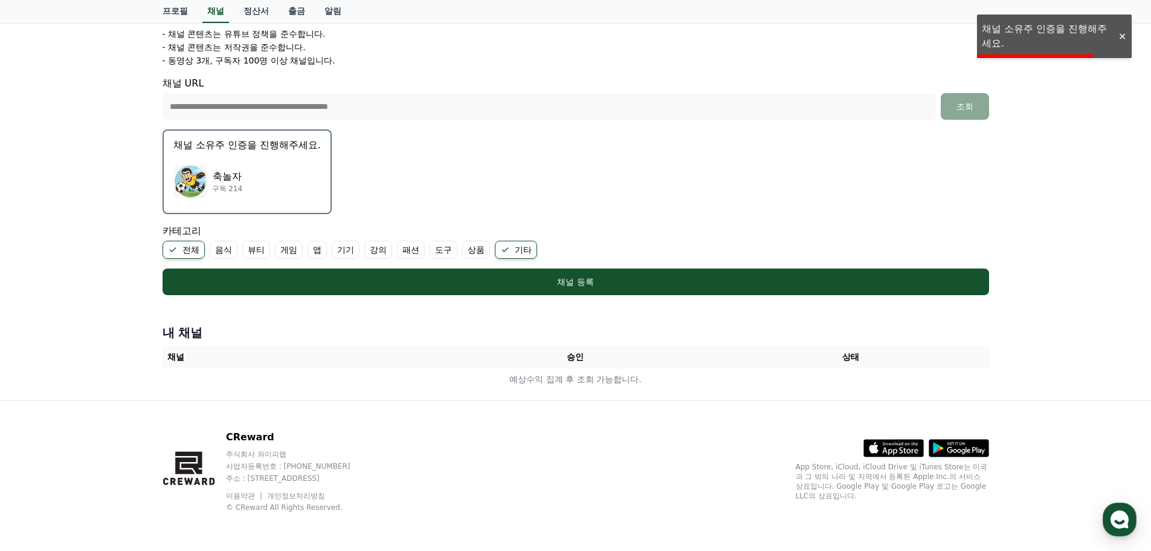
click at [1027, 30] on div "**********" at bounding box center [575, 119] width 1151 height 562
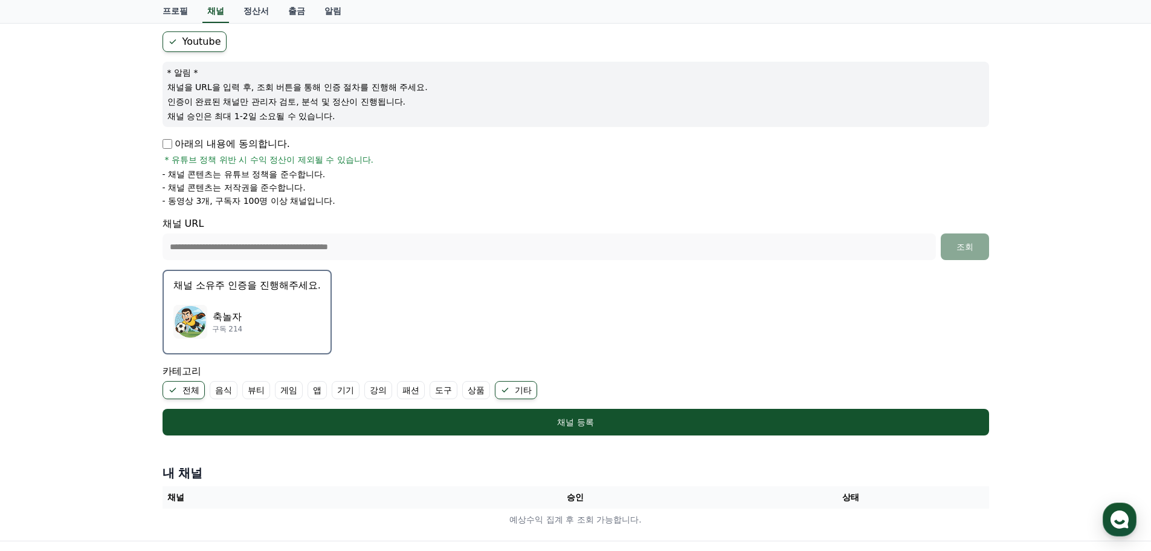
scroll to position [64, 0]
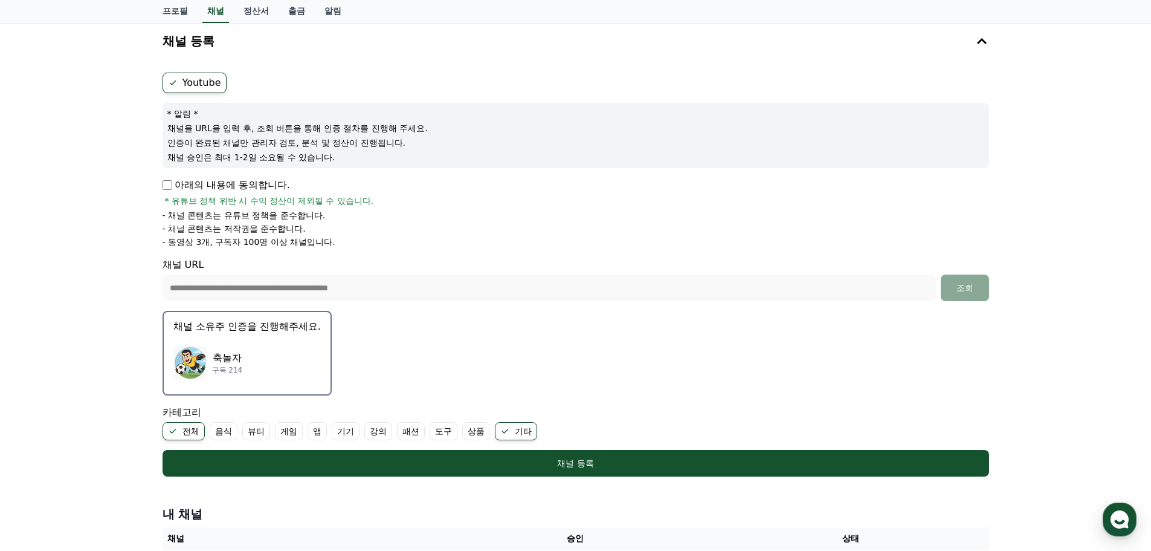
click at [289, 346] on div "축놀자 구독 214" at bounding box center [246, 362] width 147 height 48
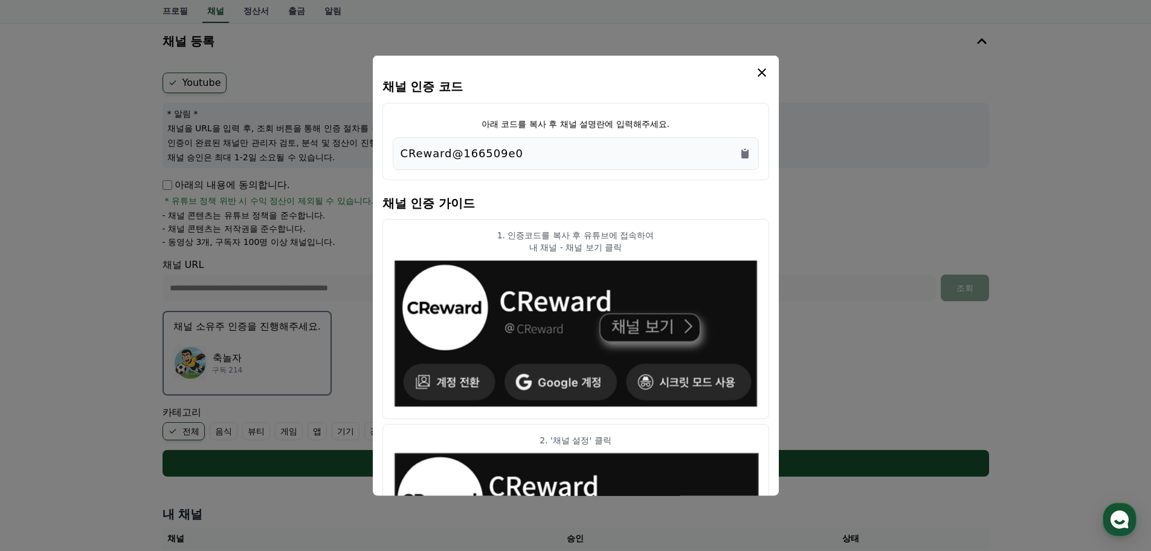
click at [743, 161] on div "CReward@166509e0" at bounding box center [576, 152] width 351 height 17
click at [743, 157] on icon "Copy to clipboard" at bounding box center [744, 153] width 7 height 9
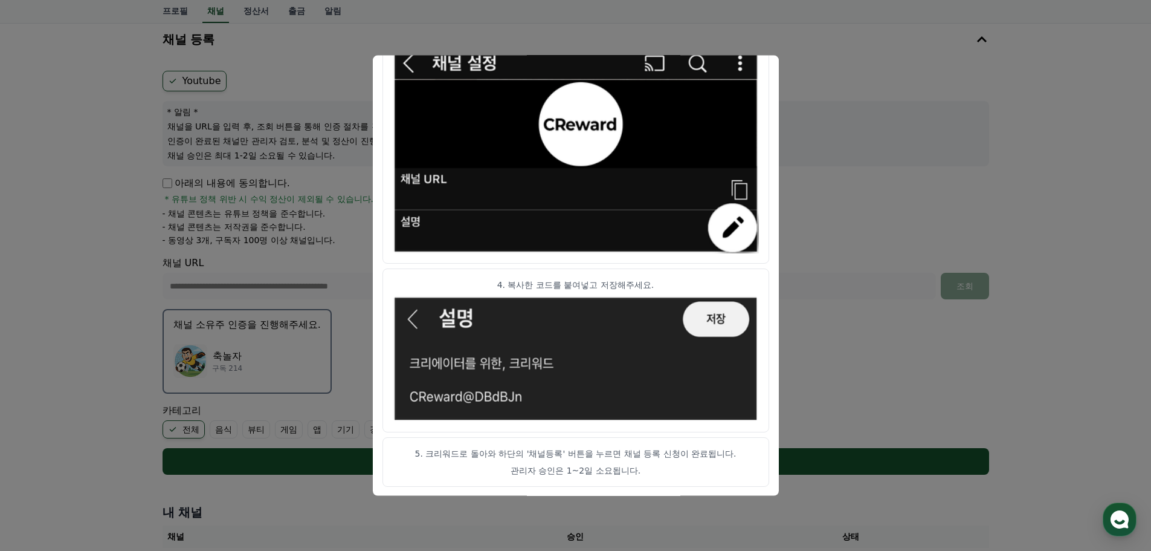
scroll to position [4, 0]
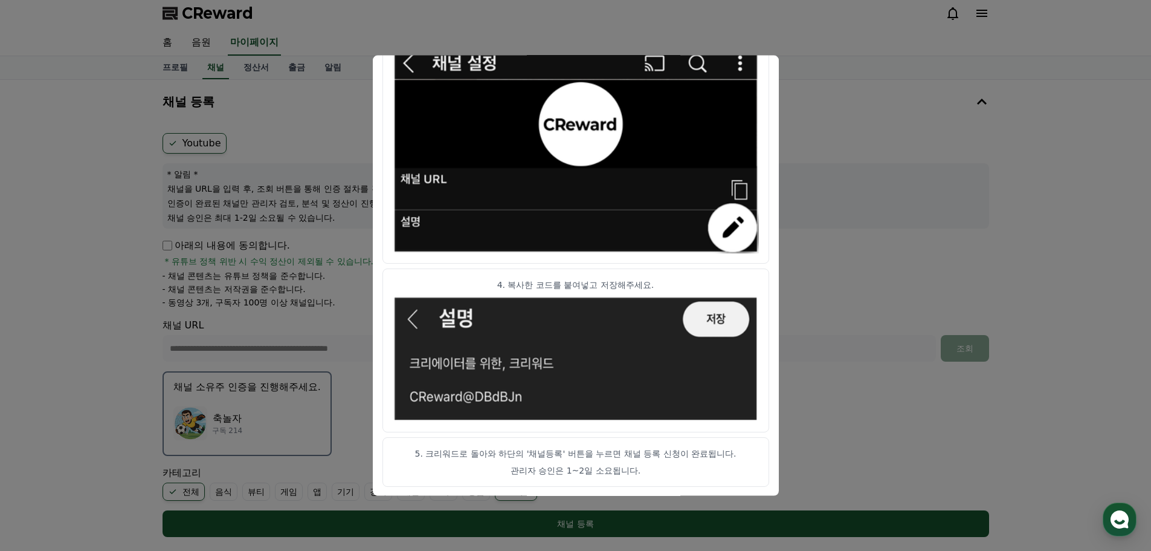
click at [921, 294] on button "close modal" at bounding box center [575, 275] width 1151 height 551
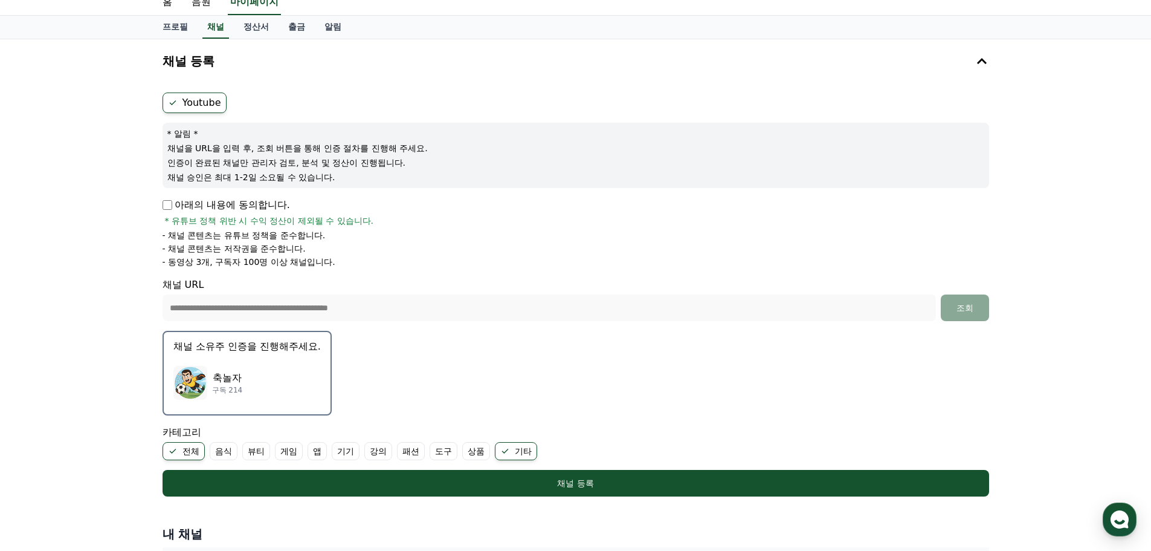
scroll to position [245, 0]
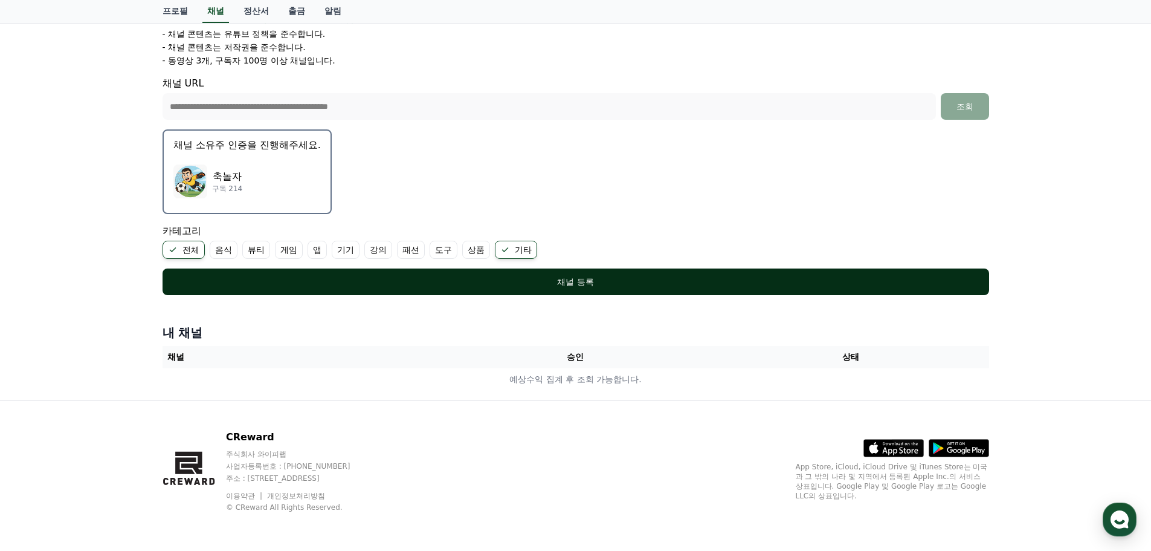
click at [604, 289] on button "채널 등록" at bounding box center [576, 281] width 827 height 27
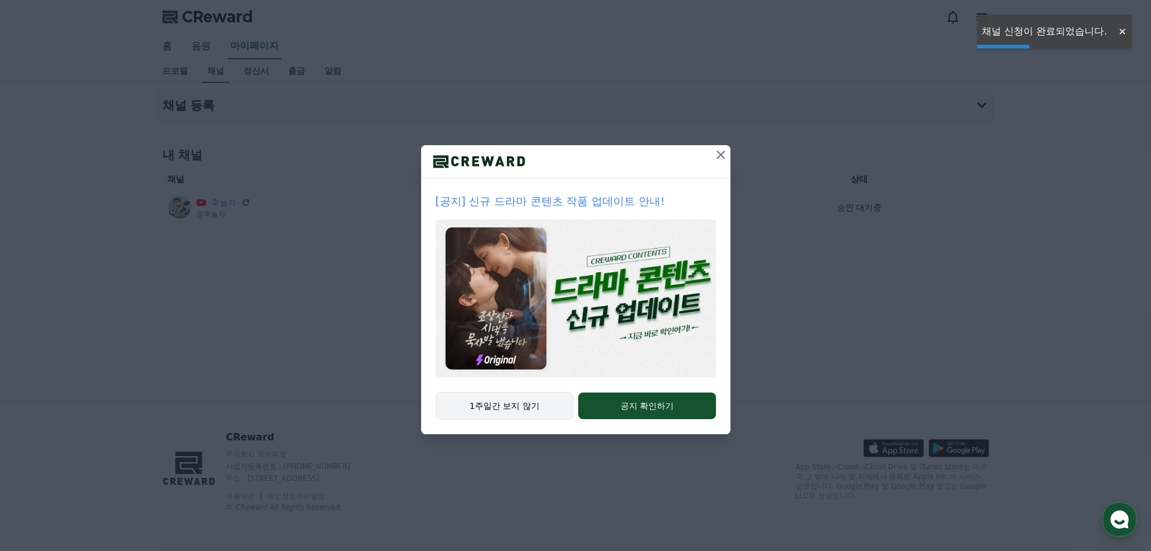
click at [547, 410] on button "1주일간 보지 않기" at bounding box center [505, 406] width 138 height 28
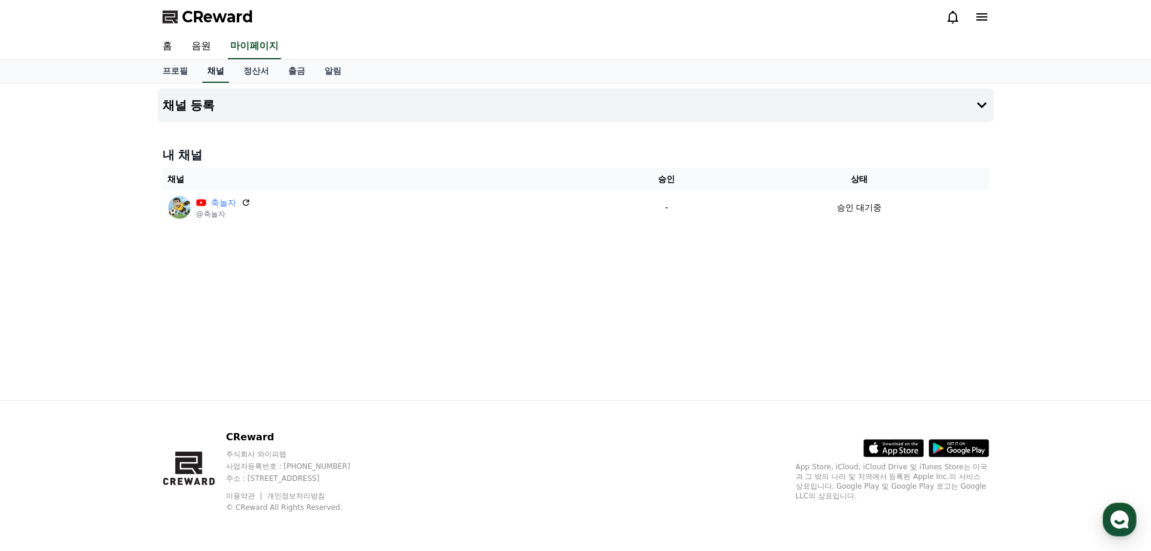
click at [214, 74] on link "채널" at bounding box center [215, 71] width 27 height 23
click at [206, 99] on h4 "채널 등록" at bounding box center [189, 105] width 53 height 13
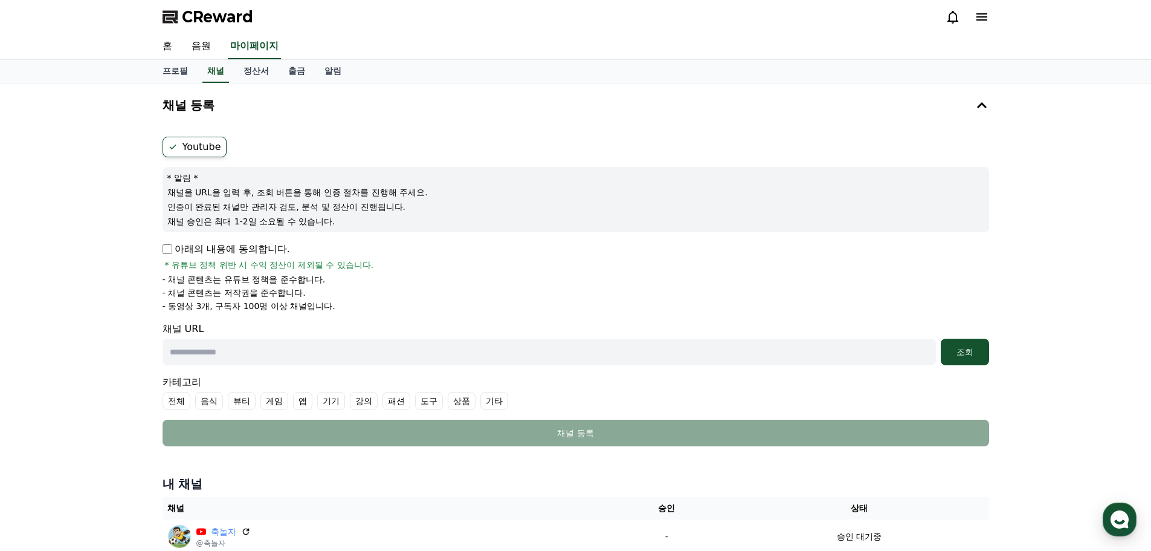
click at [255, 354] on input "text" at bounding box center [550, 351] width 774 height 27
paste input "**********"
type input "**********"
click at [175, 395] on label "전체" at bounding box center [177, 401] width 28 height 18
click at [512, 402] on label "기타" at bounding box center [509, 401] width 28 height 18
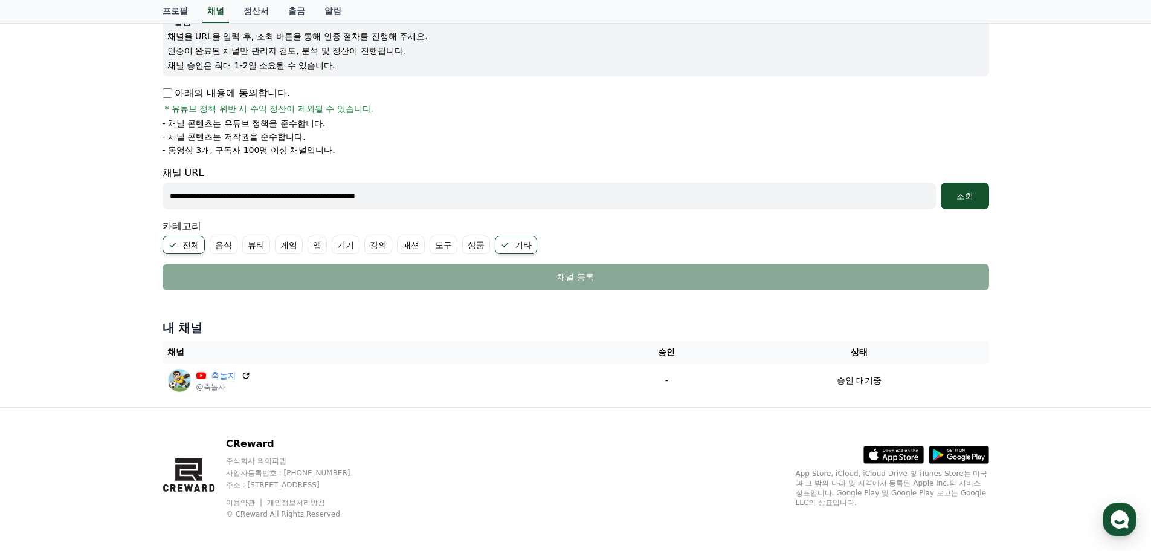
scroll to position [163, 0]
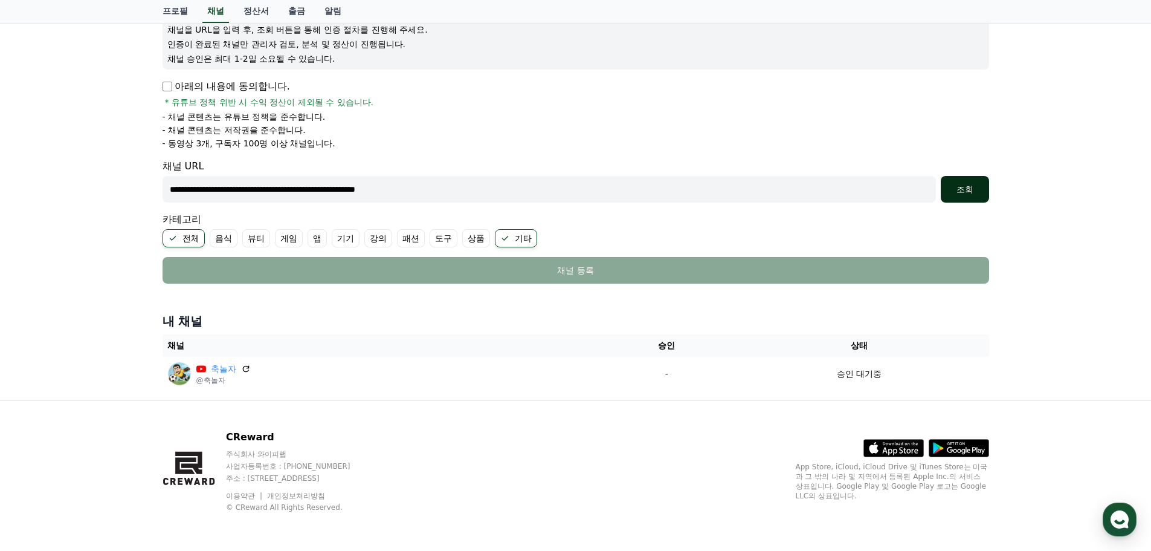
click at [962, 195] on button "조회" at bounding box center [965, 189] width 48 height 27
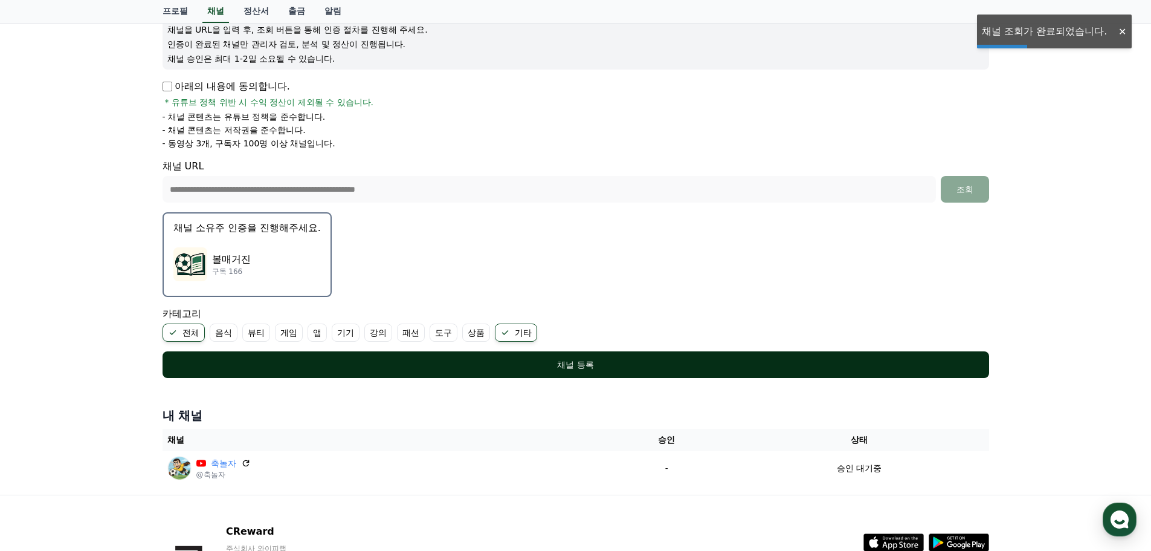
click at [541, 358] on div "채널 등록" at bounding box center [576, 364] width 778 height 12
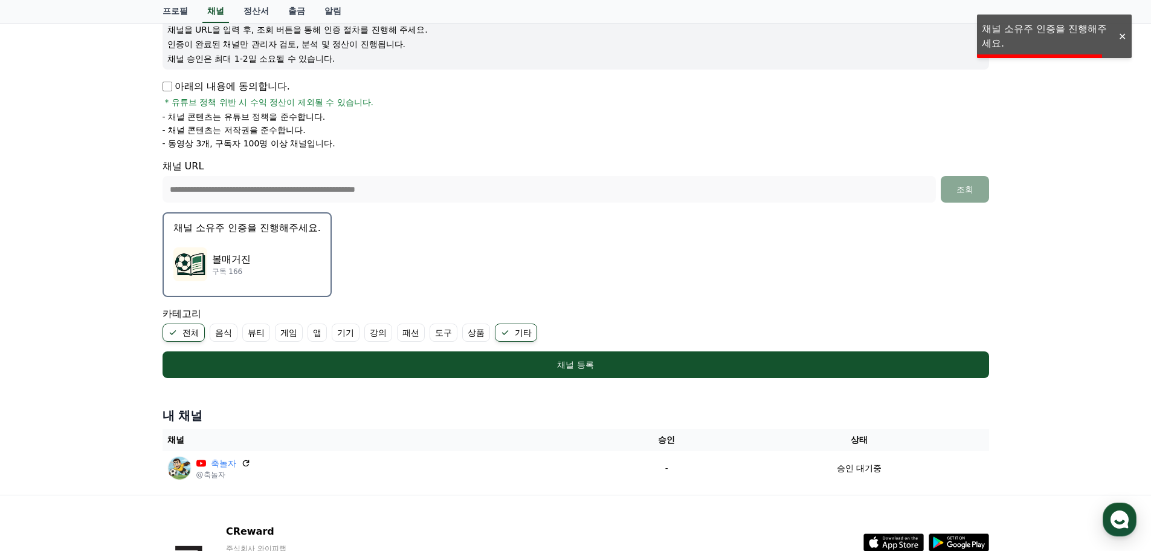
click at [244, 259] on p "볼매거진" at bounding box center [231, 259] width 39 height 15
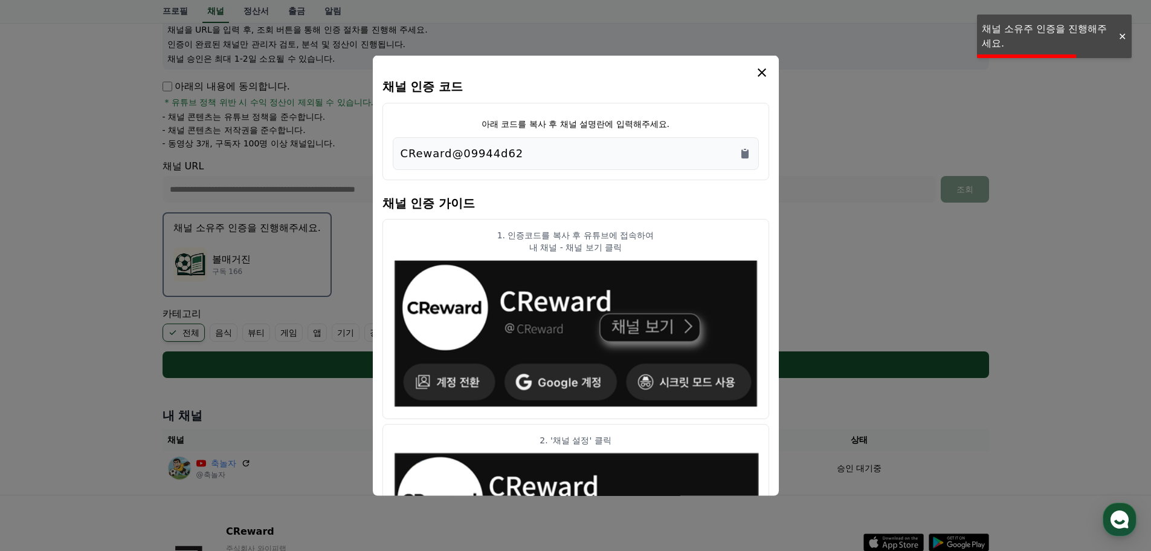
click at [553, 153] on div "CReward@09944d62" at bounding box center [576, 152] width 351 height 17
click at [746, 144] on div "CReward@09944d62" at bounding box center [576, 153] width 366 height 33
click at [746, 149] on icon "Copy to clipboard" at bounding box center [745, 148] width 2 height 1
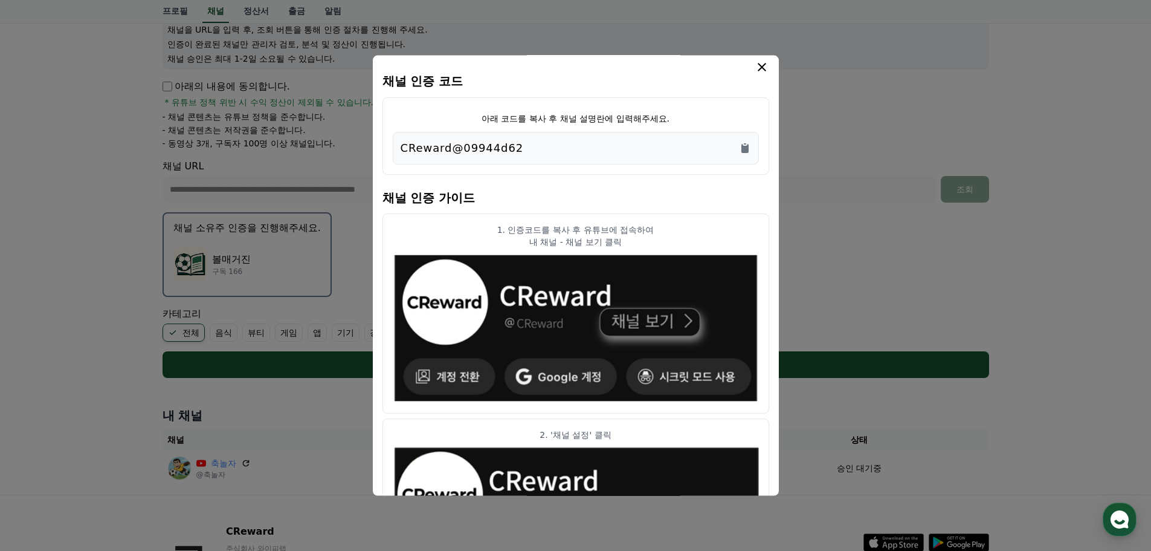
scroll to position [0, 0]
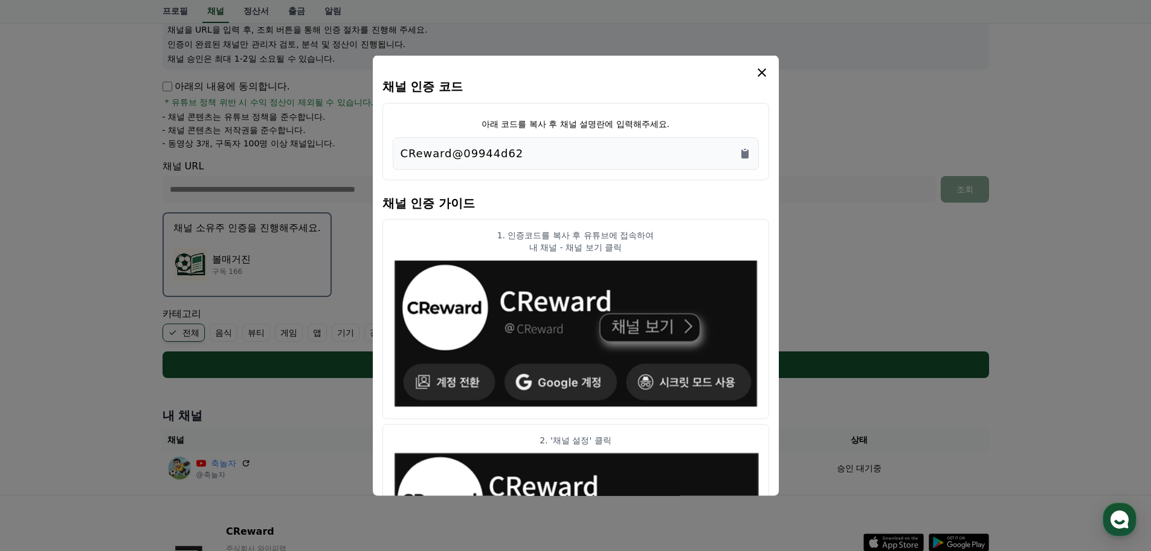
click at [763, 74] on icon "modal" at bounding box center [762, 72] width 8 height 8
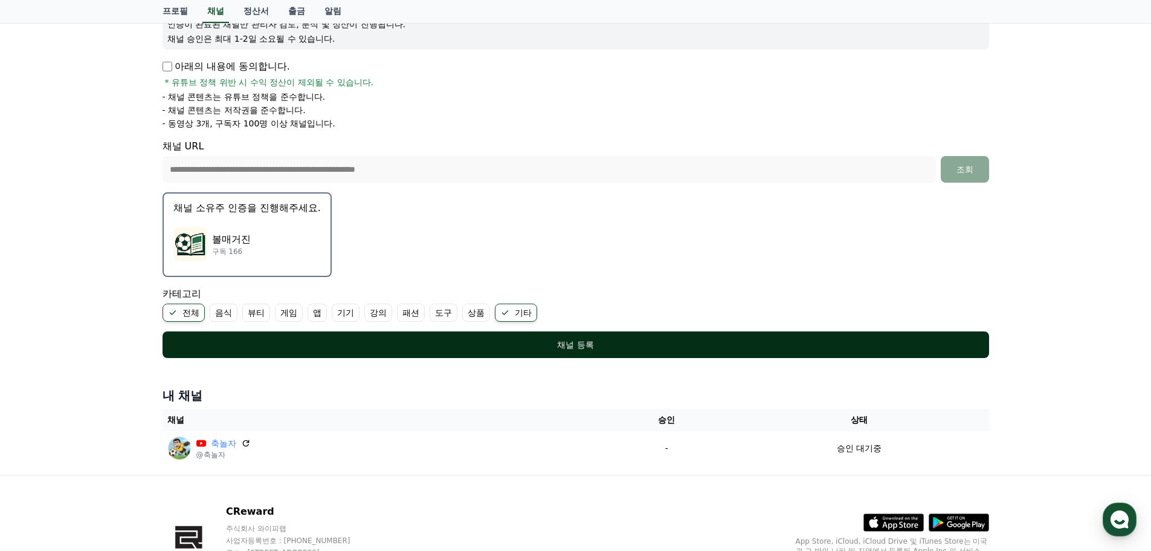
scroll to position [257, 0]
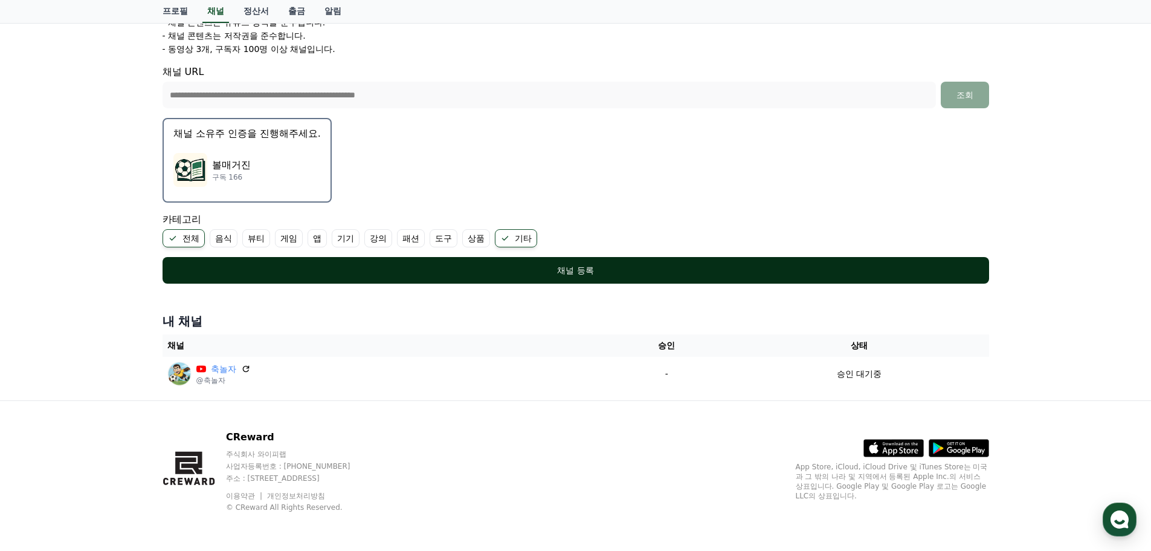
click at [644, 268] on div "채널 등록" at bounding box center [576, 270] width 778 height 12
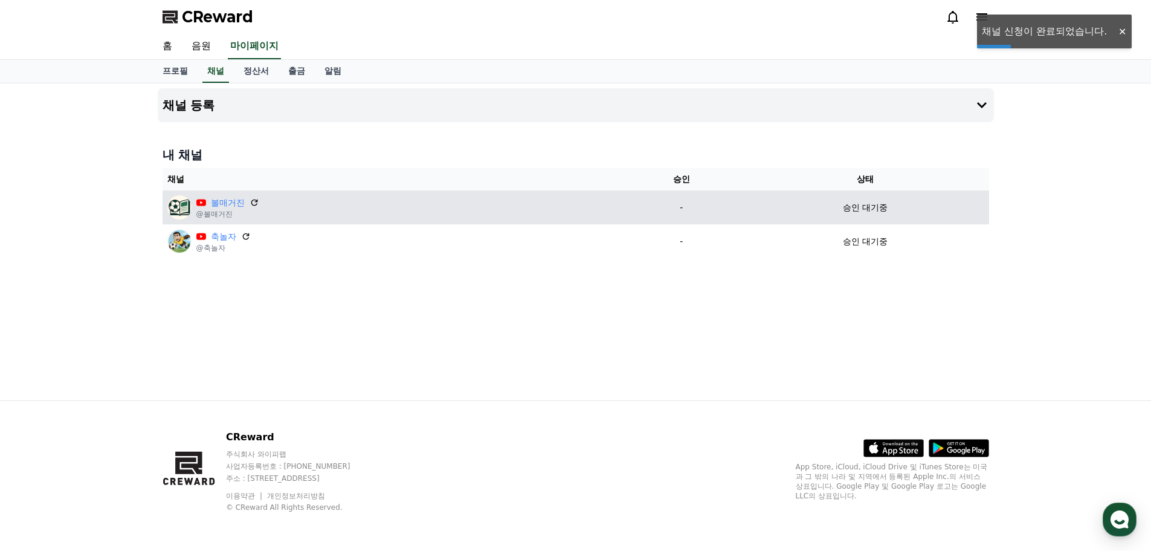
click at [464, 207] on div "볼매거진 @볼매거진" at bounding box center [392, 207] width 450 height 24
click at [407, 212] on div "볼매거진 @볼매거진" at bounding box center [392, 207] width 450 height 24
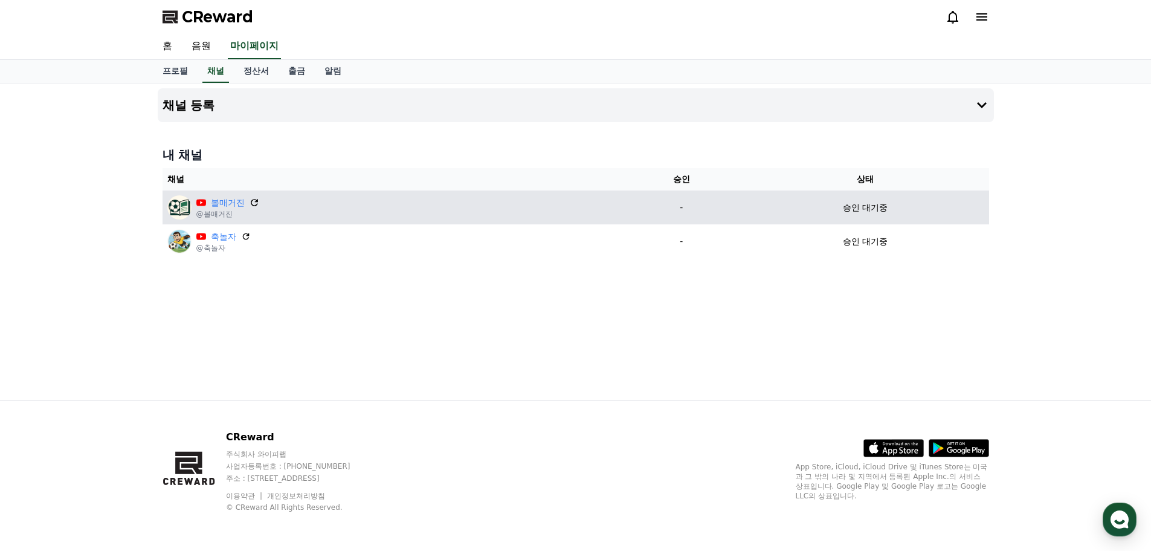
click at [257, 201] on icon at bounding box center [254, 202] width 7 height 7
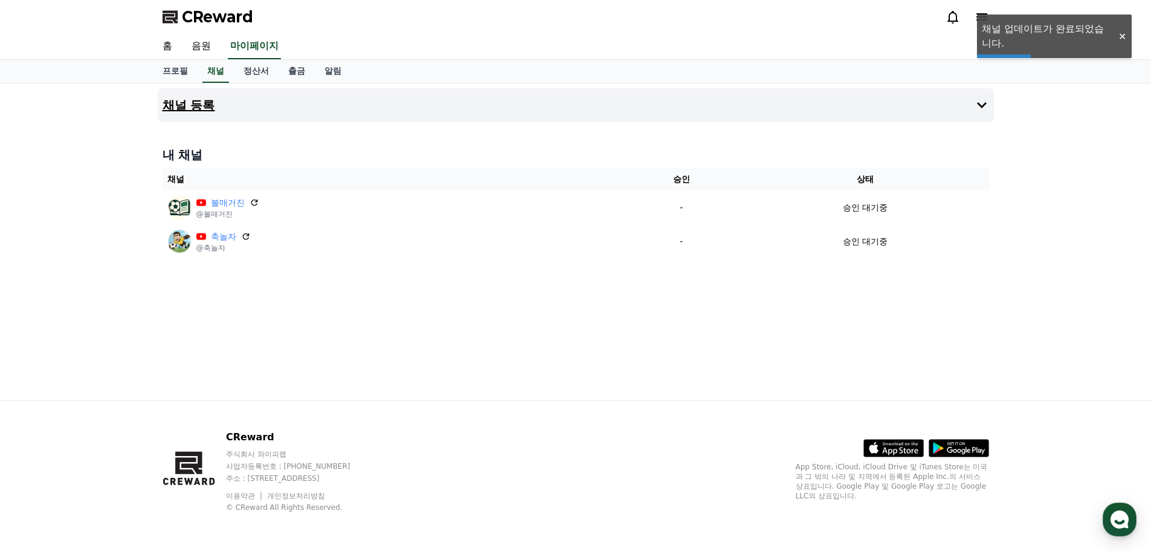
click at [211, 106] on h4 "채널 등록" at bounding box center [189, 105] width 53 height 13
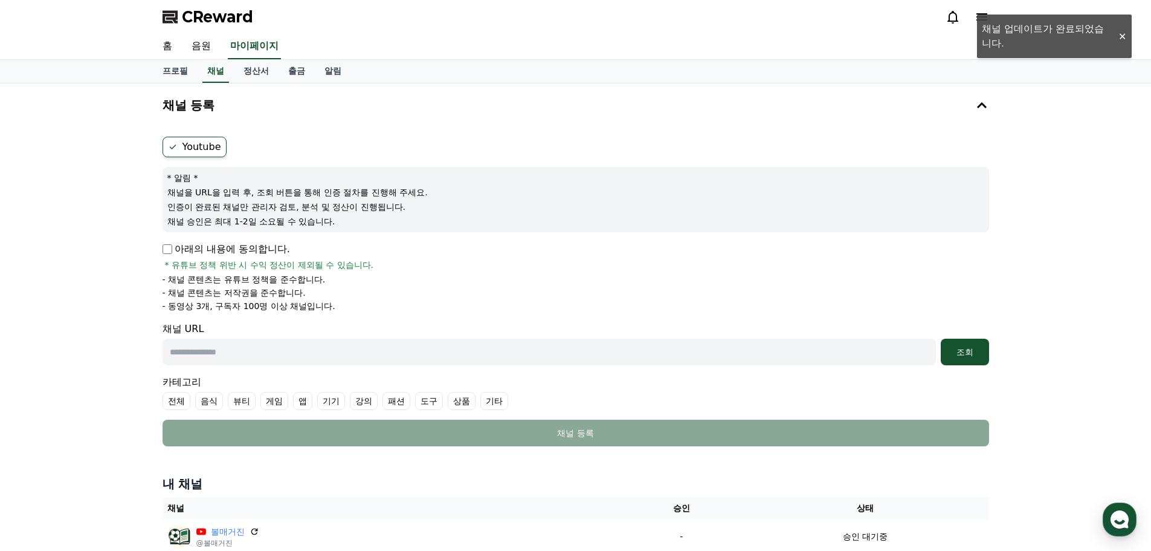
click at [169, 254] on p "아래의 내용에 동의합니다." at bounding box center [227, 249] width 128 height 15
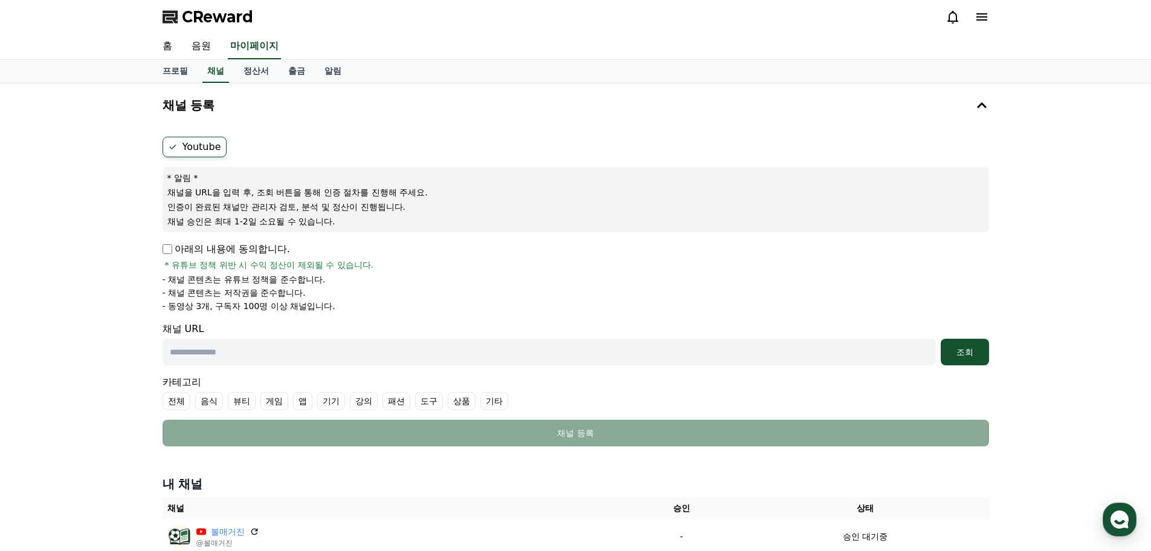
click at [411, 360] on input "text" at bounding box center [550, 351] width 774 height 27
paste input "**********"
type input "**********"
click at [181, 398] on label "전체" at bounding box center [177, 401] width 28 height 18
click at [522, 399] on label "기타" at bounding box center [509, 401] width 28 height 18
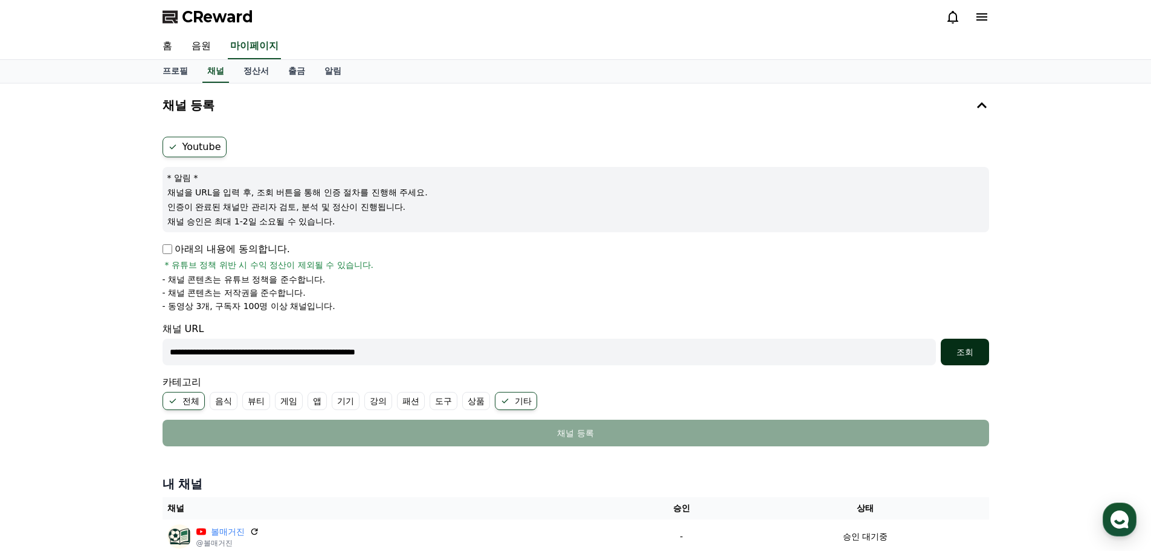
click at [967, 360] on button "조회" at bounding box center [965, 351] width 48 height 27
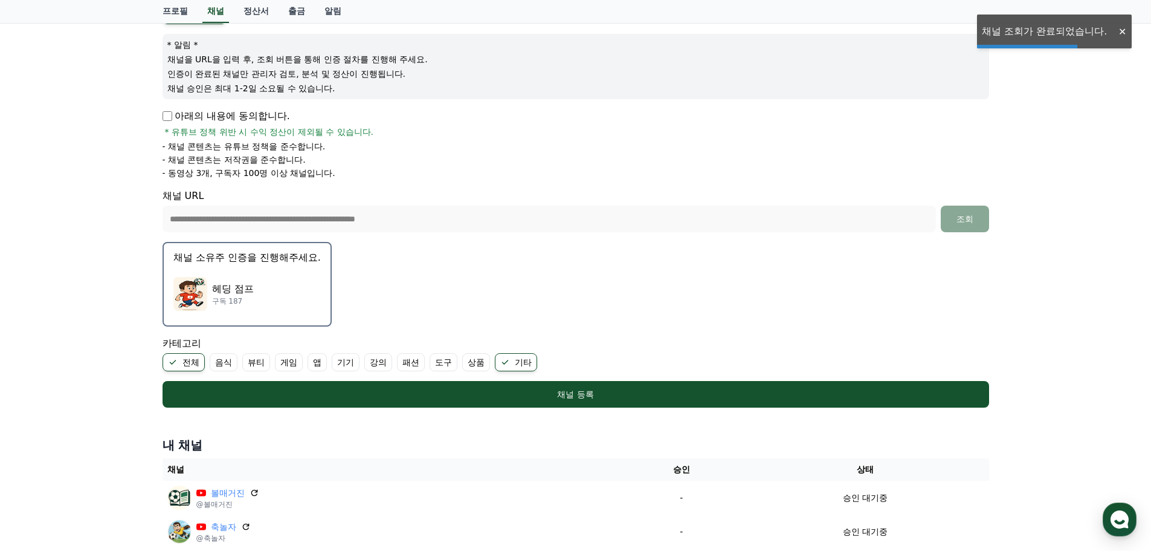
scroll to position [181, 0]
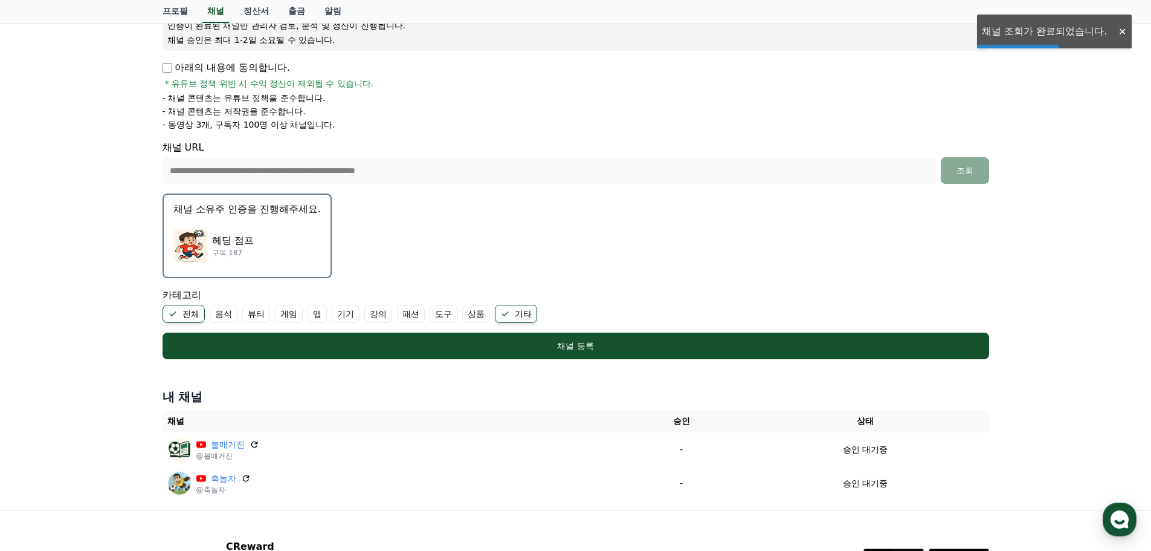
click at [560, 361] on div "**********" at bounding box center [576, 156] width 836 height 413
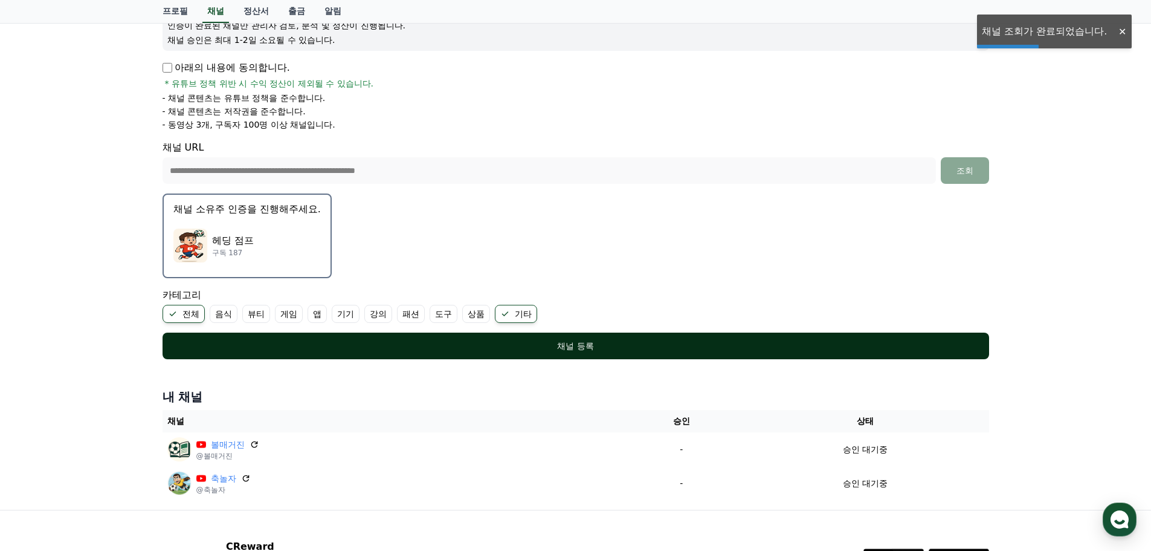
click at [566, 346] on div "채널 등록" at bounding box center [576, 346] width 778 height 12
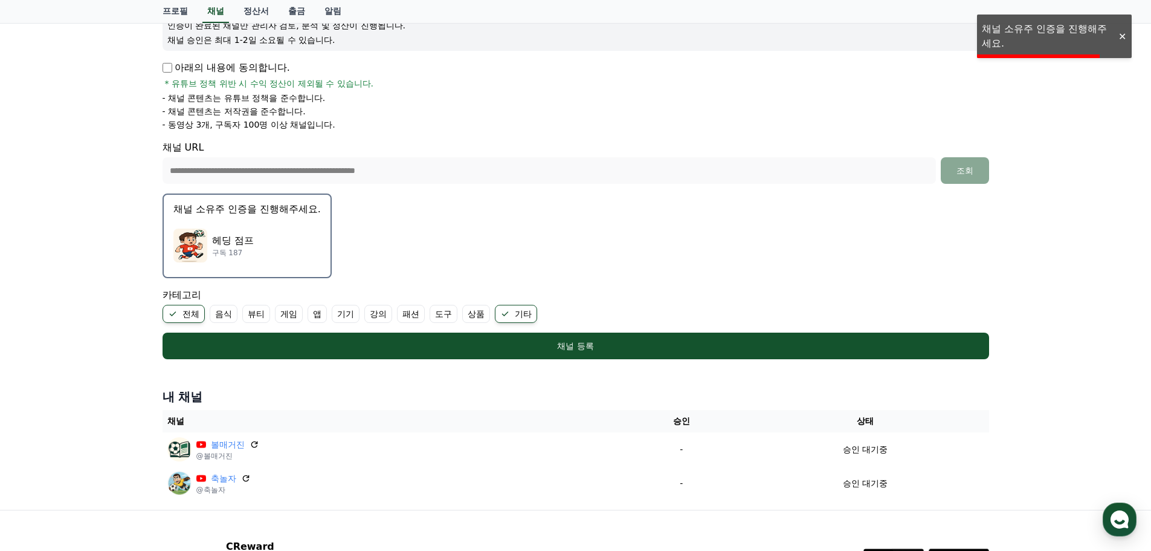
click at [264, 244] on div "헤딩 점프 구독 187" at bounding box center [246, 245] width 147 height 48
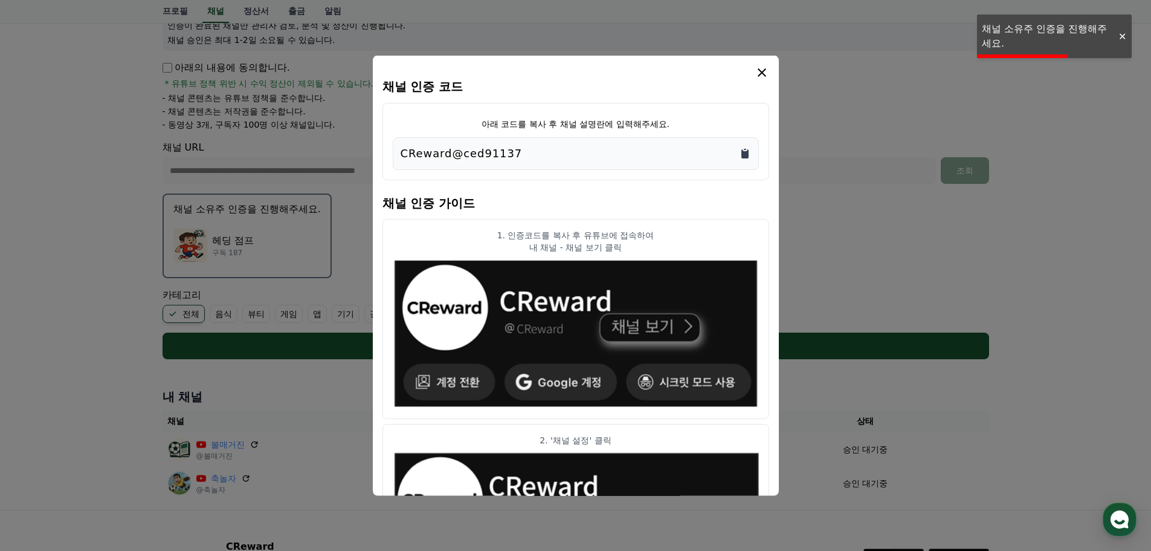
click at [749, 153] on icon "Copy to clipboard" at bounding box center [745, 153] width 12 height 12
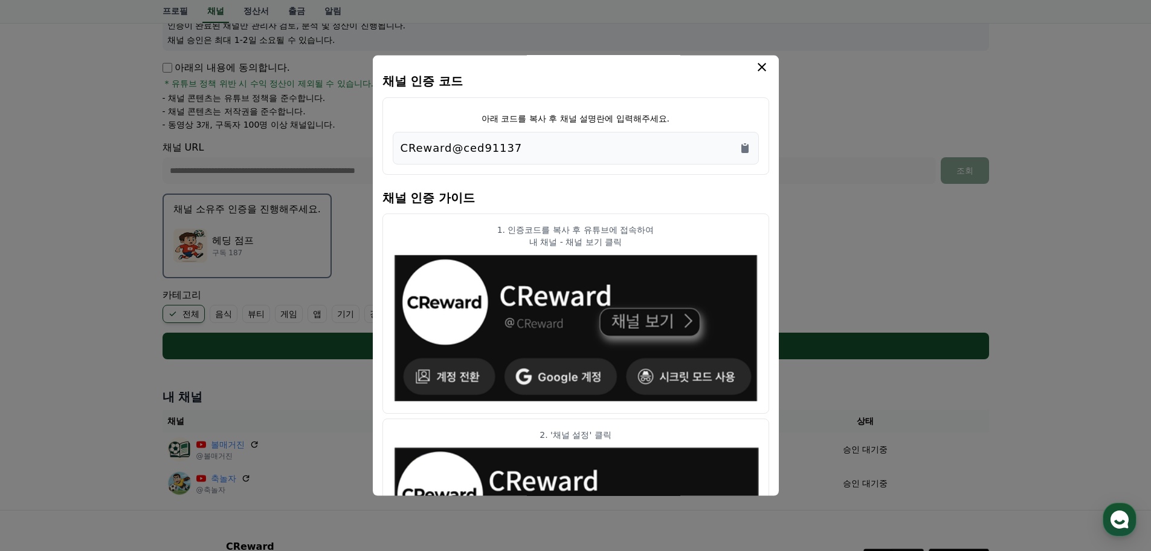
scroll to position [0, 0]
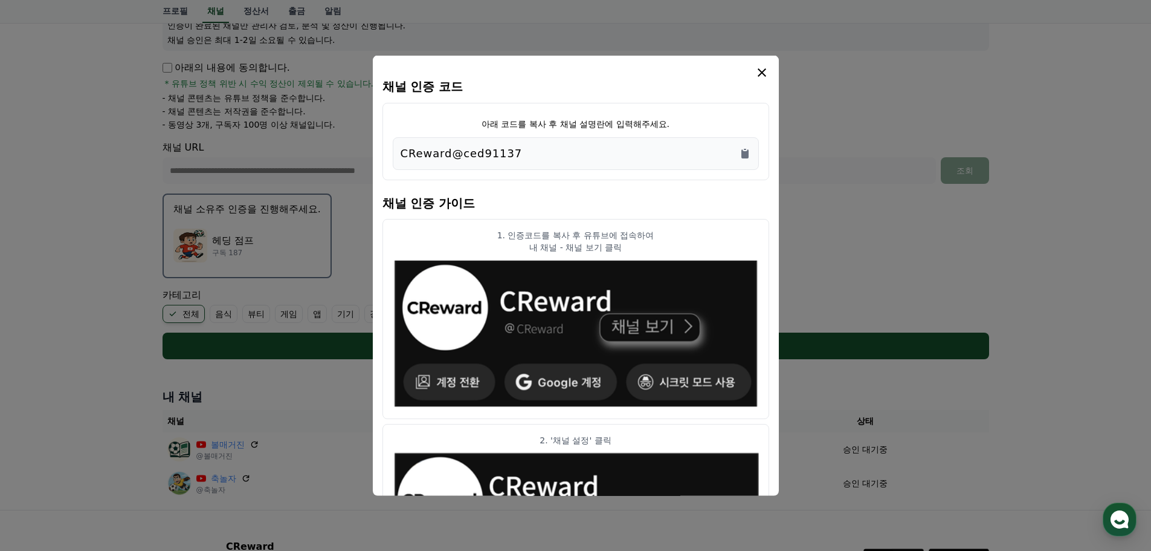
click at [766, 73] on icon "modal" at bounding box center [762, 72] width 15 height 15
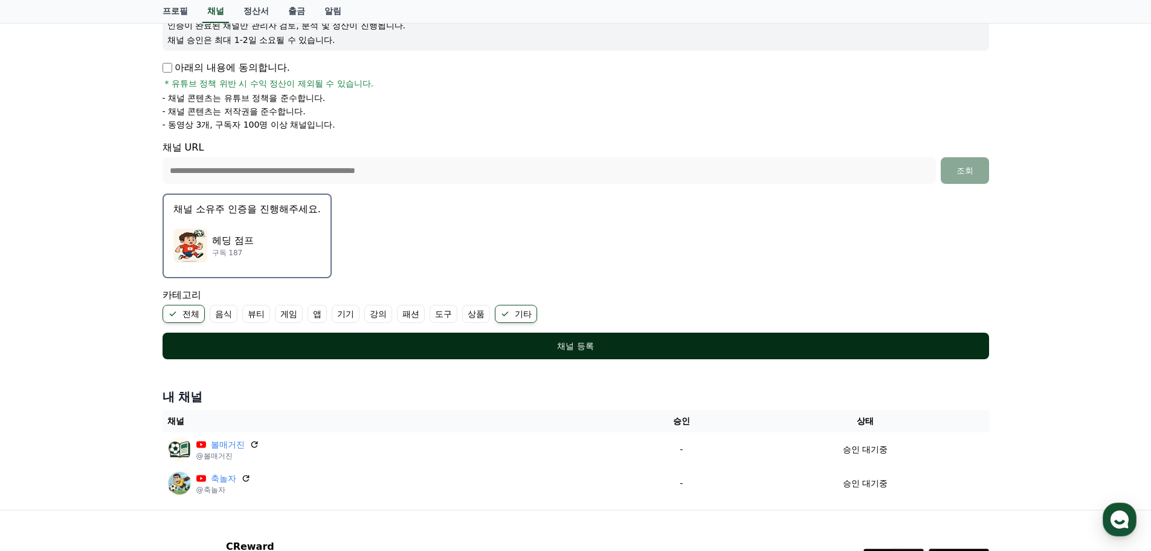
click at [635, 342] on div "채널 등록" at bounding box center [576, 346] width 778 height 12
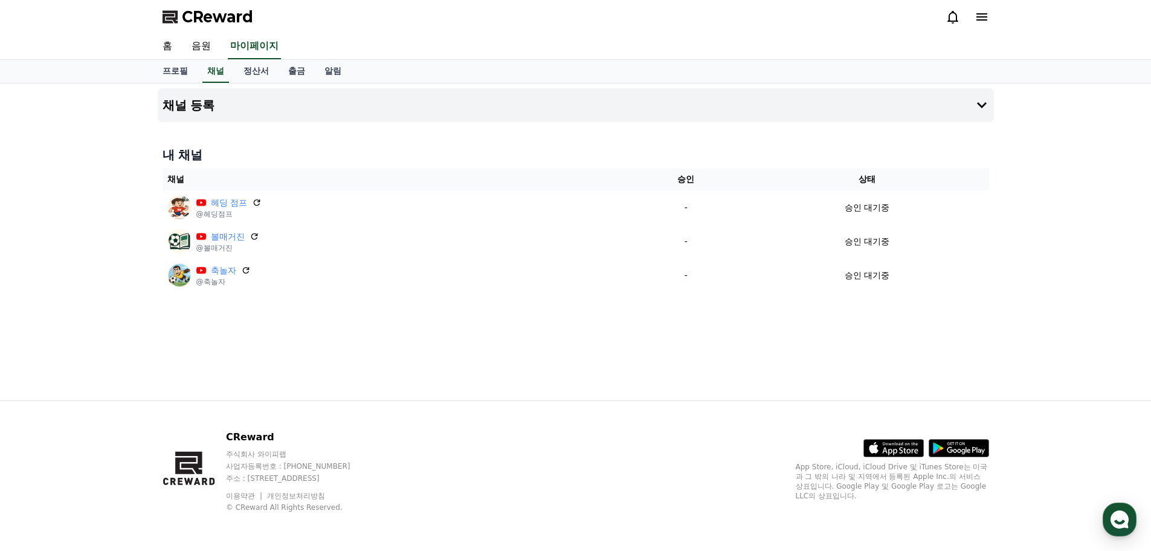
click at [509, 306] on div "채널 등록 내 채널 채널 승인 상태 헤딩 점프 @헤딩점프 - 승인 대기중 볼매거진 @볼매거진 - 승인 대기중 축놀자 @축놀자 - 승인 대기중" at bounding box center [576, 241] width 846 height 317
click at [230, 5] on div "CReward" at bounding box center [576, 17] width 846 height 34
click at [228, 9] on span "CReward" at bounding box center [217, 16] width 71 height 19
